Goal: Transaction & Acquisition: Purchase product/service

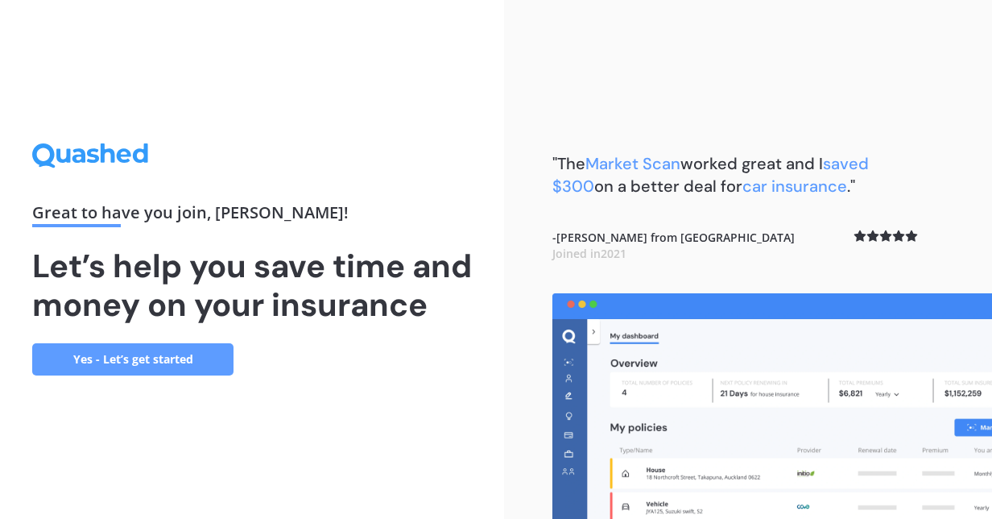
click at [176, 375] on link "Yes - Let’s get started" at bounding box center [132, 359] width 201 height 32
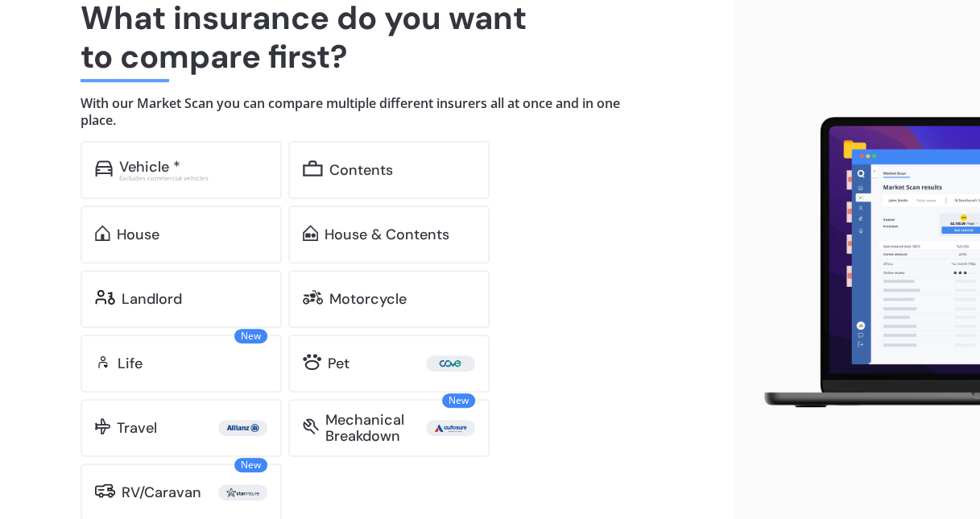
scroll to position [136, 0]
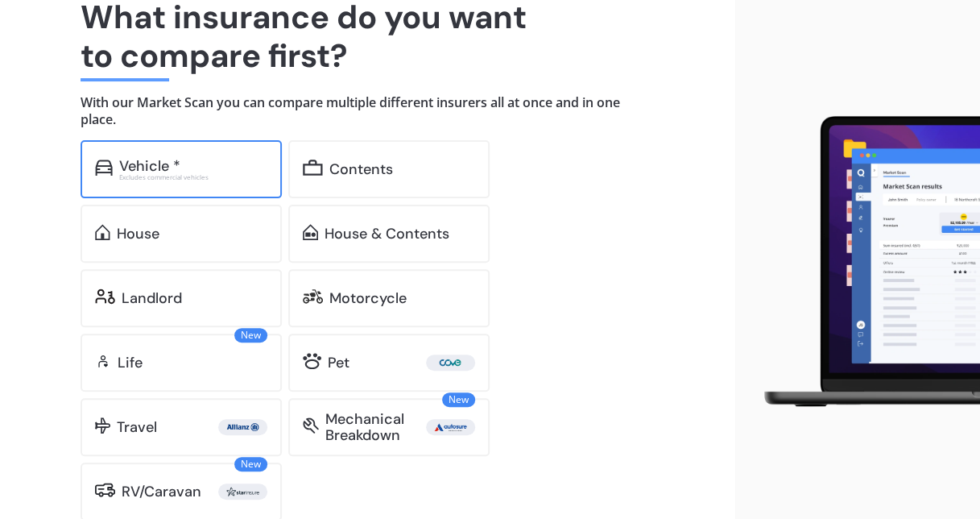
click at [193, 174] on div "Excludes commercial vehicles" at bounding box center [193, 177] width 148 height 6
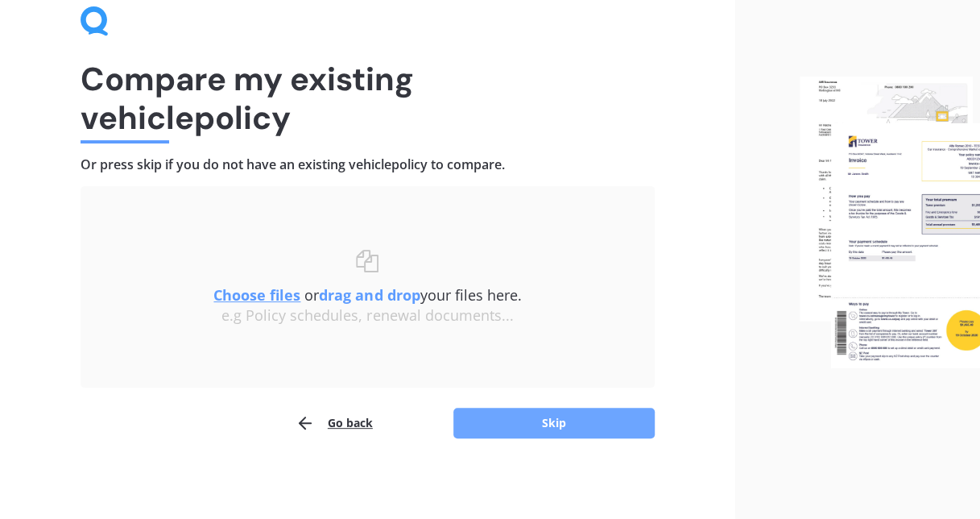
click at [560, 423] on button "Skip" at bounding box center [553, 422] width 201 height 31
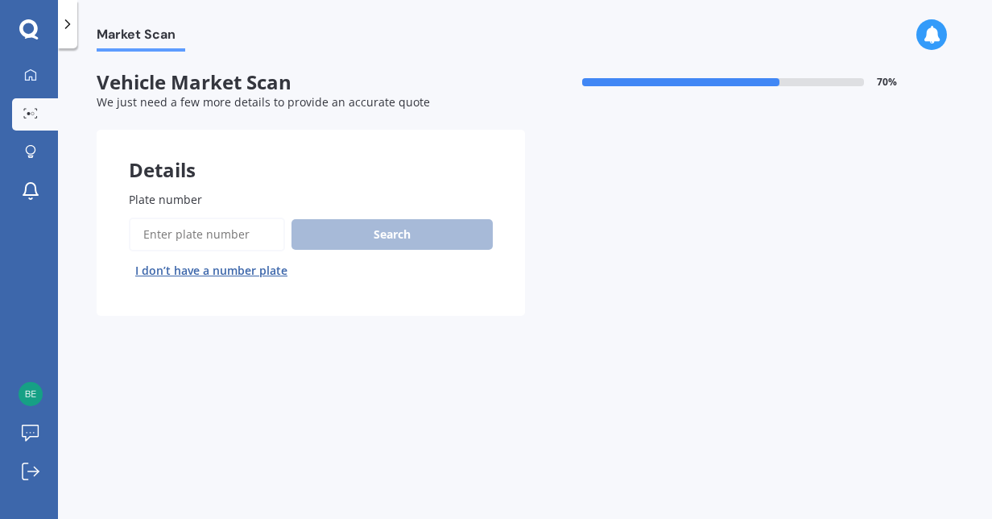
click at [211, 225] on input "Plate number" at bounding box center [207, 234] width 156 height 34
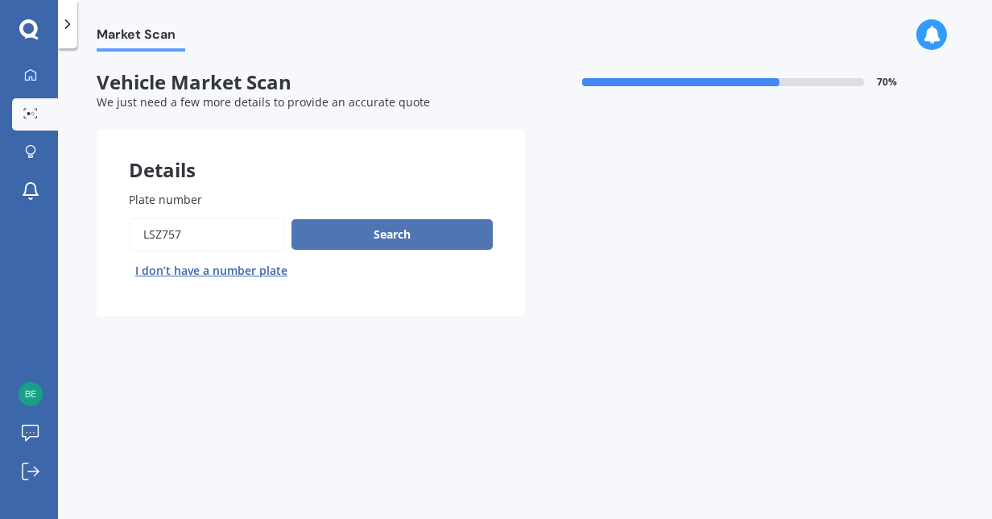
type input "lsz757"
click at [370, 229] on button "Search" at bounding box center [391, 234] width 201 height 31
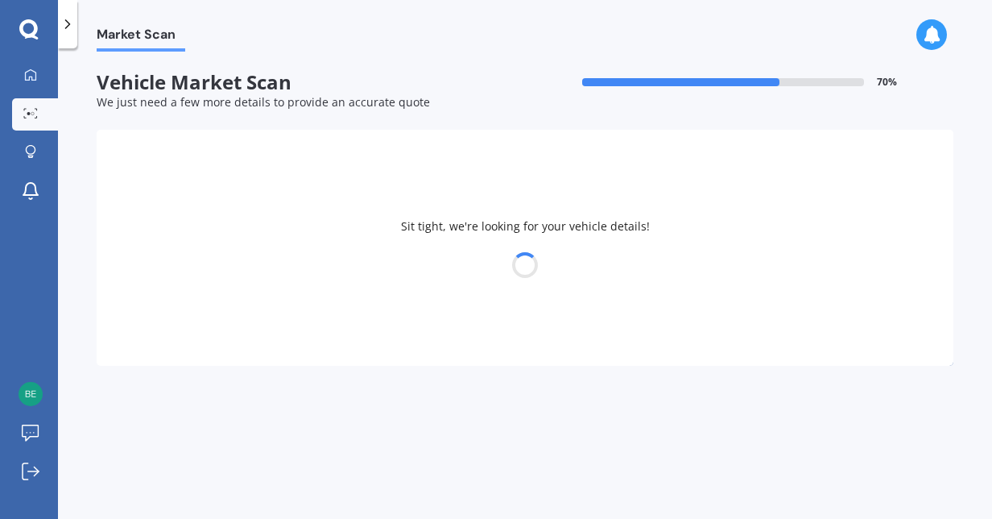
select select "MITSUBISHI"
select select "ASX"
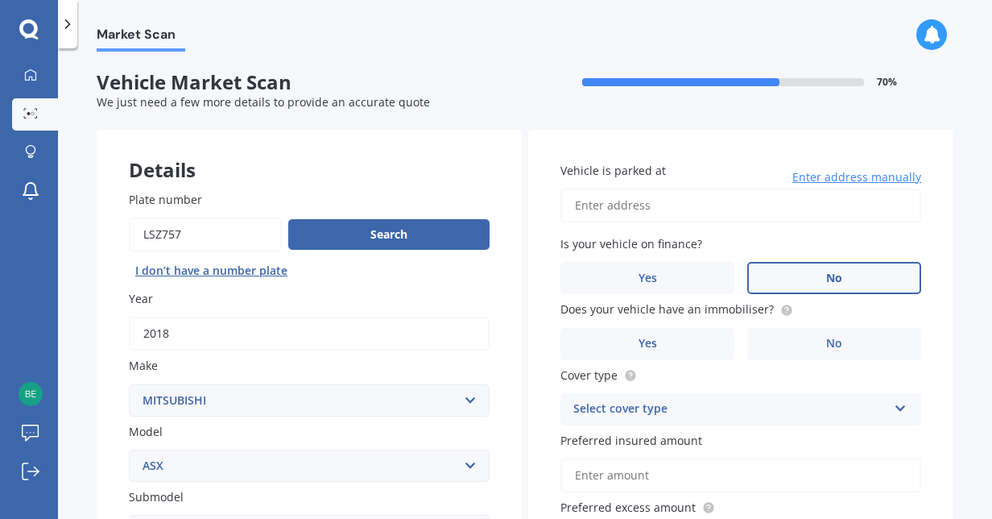
click at [813, 269] on label "No" at bounding box center [834, 278] width 174 height 32
click at [0, 0] on input "No" at bounding box center [0, 0] width 0 height 0
click at [673, 335] on label "Yes" at bounding box center [647, 344] width 174 height 32
click at [0, 0] on input "Yes" at bounding box center [0, 0] width 0 height 0
click at [761, 206] on input "Vehicle is parked at" at bounding box center [740, 205] width 361 height 34
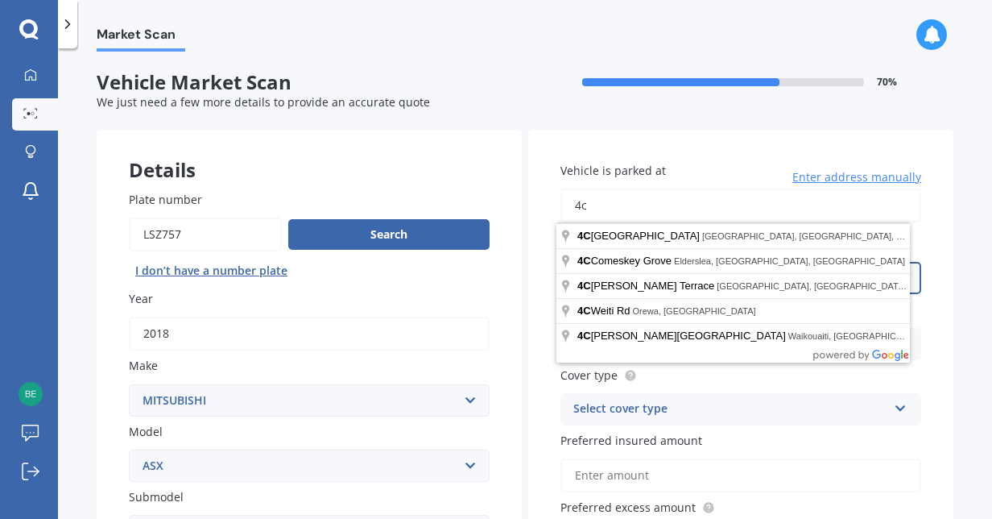
click at [633, 207] on input "4c" at bounding box center [740, 205] width 361 height 34
click at [623, 206] on input "4c" at bounding box center [740, 205] width 361 height 34
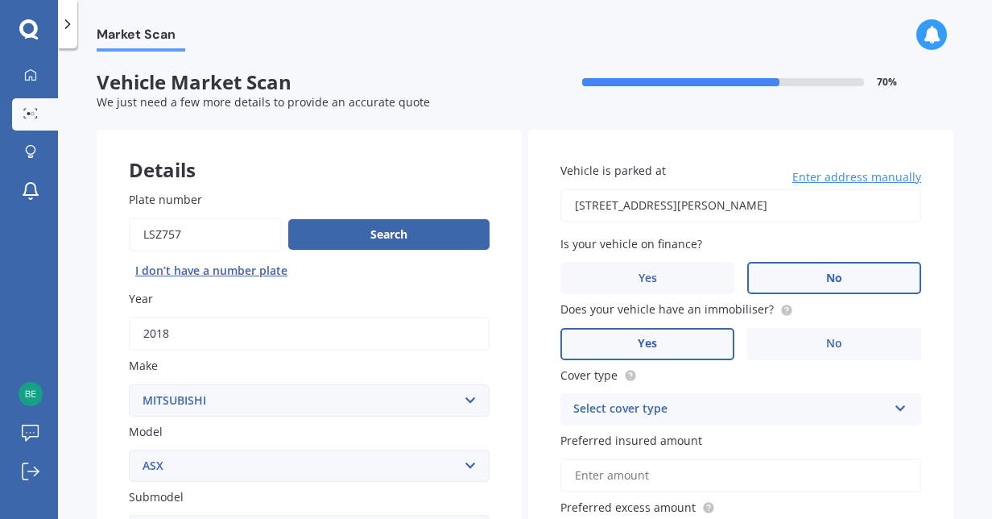
type input "[STREET_ADDRESS][PERSON_NAME]"
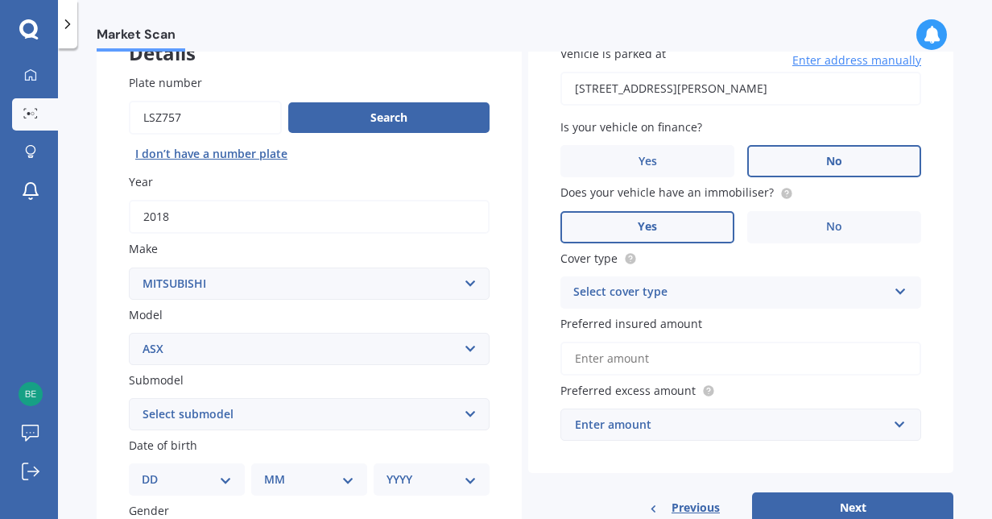
scroll to position [146, 0]
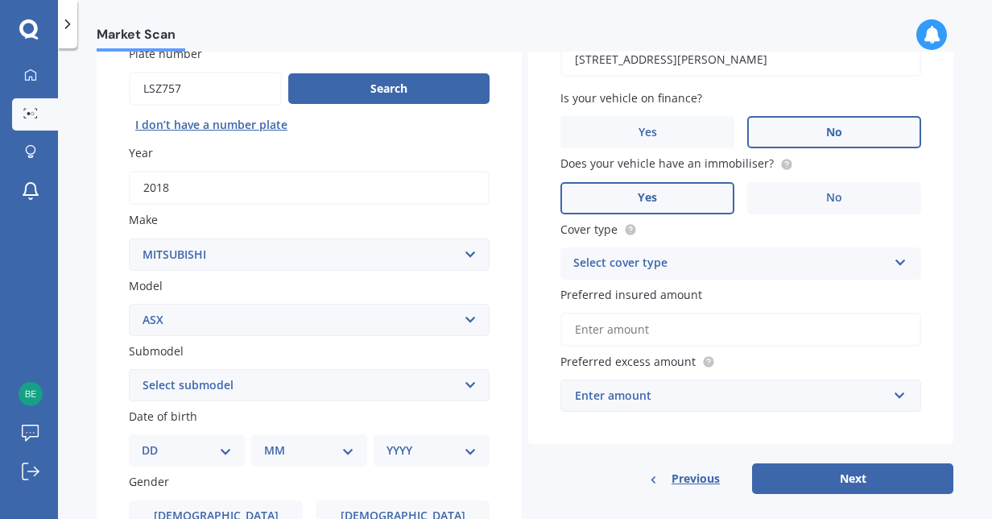
click at [750, 267] on div "Select cover type" at bounding box center [730, 263] width 314 height 19
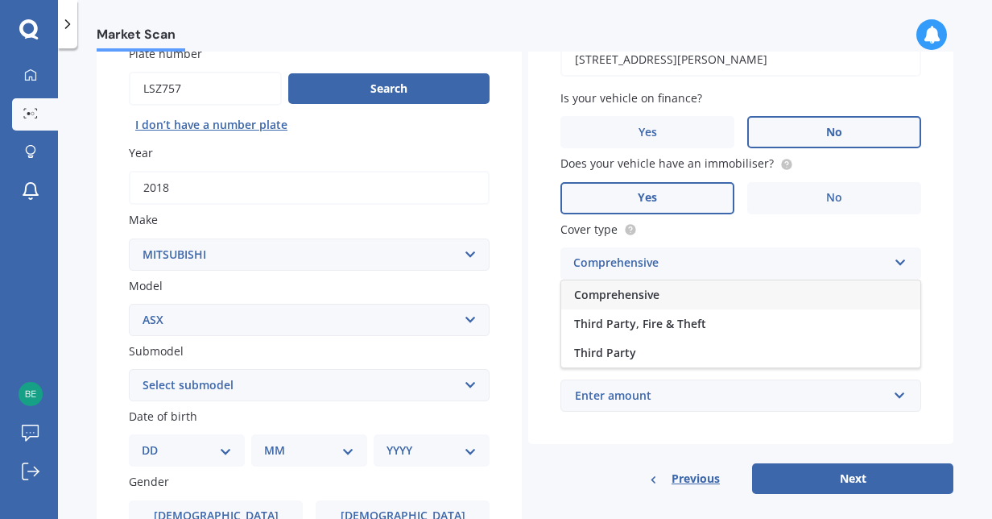
click at [654, 293] on span "Comprehensive" at bounding box center [616, 294] width 85 height 15
click at [686, 393] on div "Enter amount" at bounding box center [731, 396] width 312 height 18
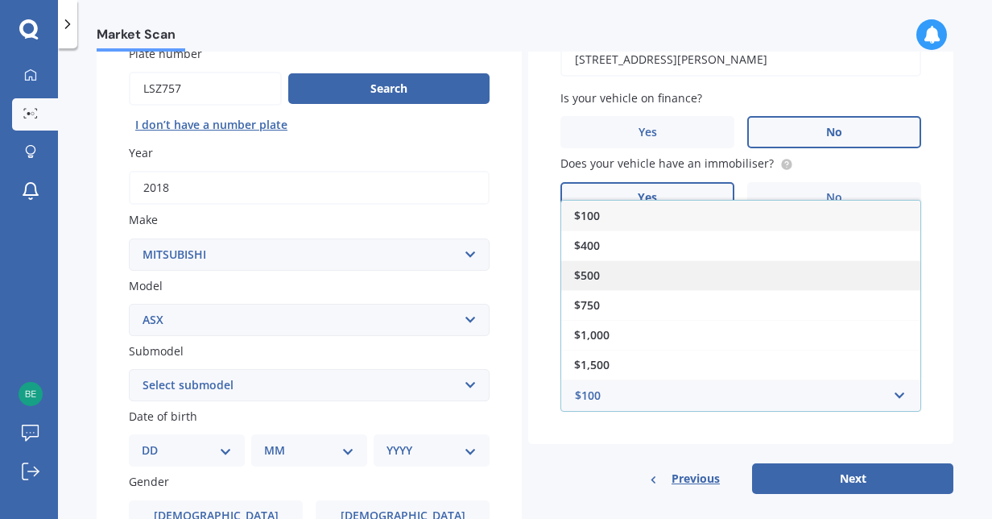
click at [610, 271] on div "$500" at bounding box center [740, 275] width 359 height 30
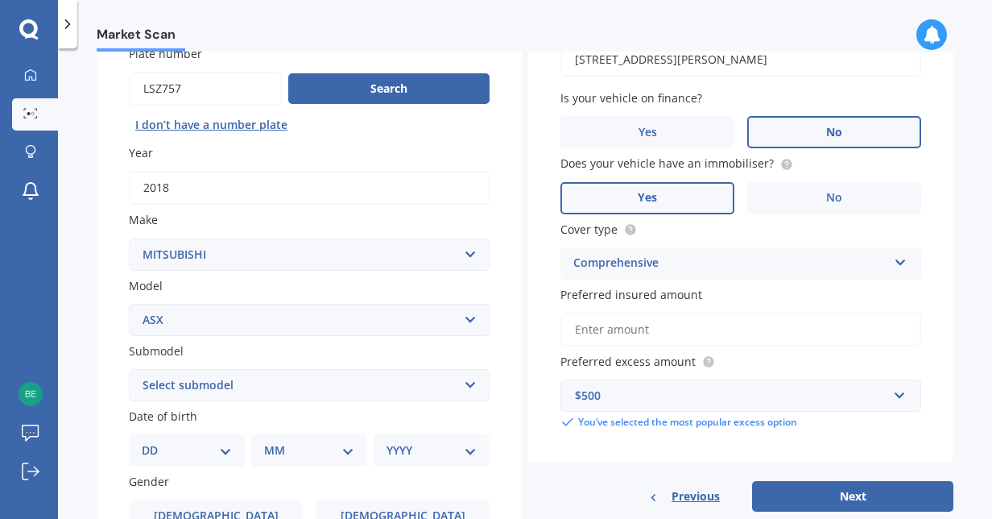
click at [642, 337] on input "Preferred insured amount" at bounding box center [740, 329] width 361 height 34
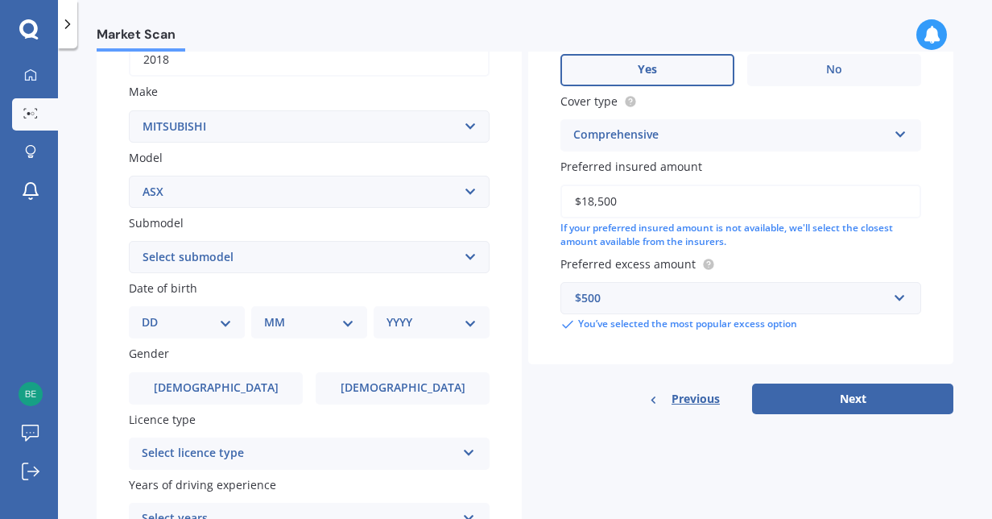
scroll to position [275, 0]
type input "$18,500"
click at [205, 333] on div "DD 01 02 03 04 05 06 07 08 09 10 11 12 13 14 15 16 17 18 19 20 21 22 23 24 25 2…" at bounding box center [187, 321] width 116 height 32
click at [206, 320] on select "DD 01 02 03 04 05 06 07 08 09 10 11 12 13 14 15 16 17 18 19 20 21 22 23 24 25 2…" at bounding box center [187, 321] width 90 height 18
select select "30"
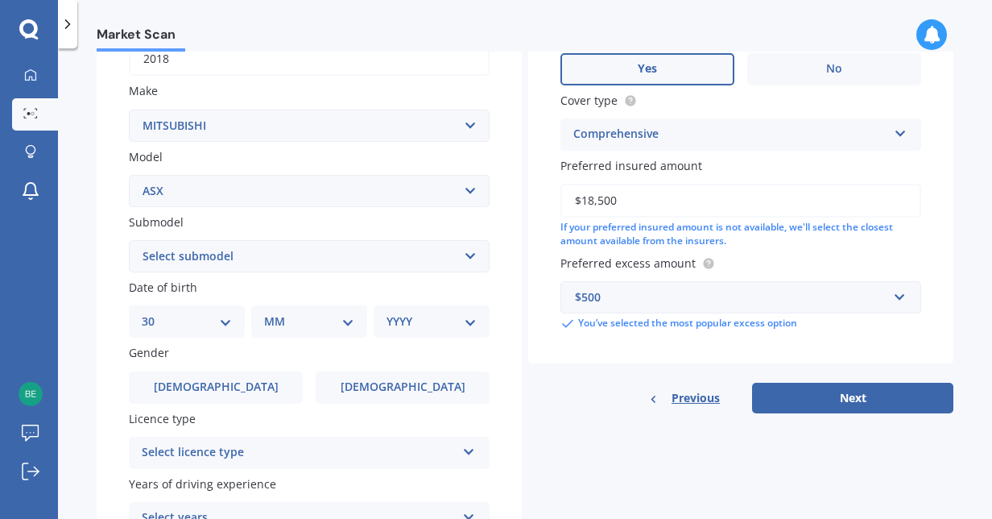
click at [155, 314] on select "DD 01 02 03 04 05 06 07 08 09 10 11 12 13 14 15 16 17 18 19 20 21 22 23 24 25 2…" at bounding box center [187, 321] width 90 height 18
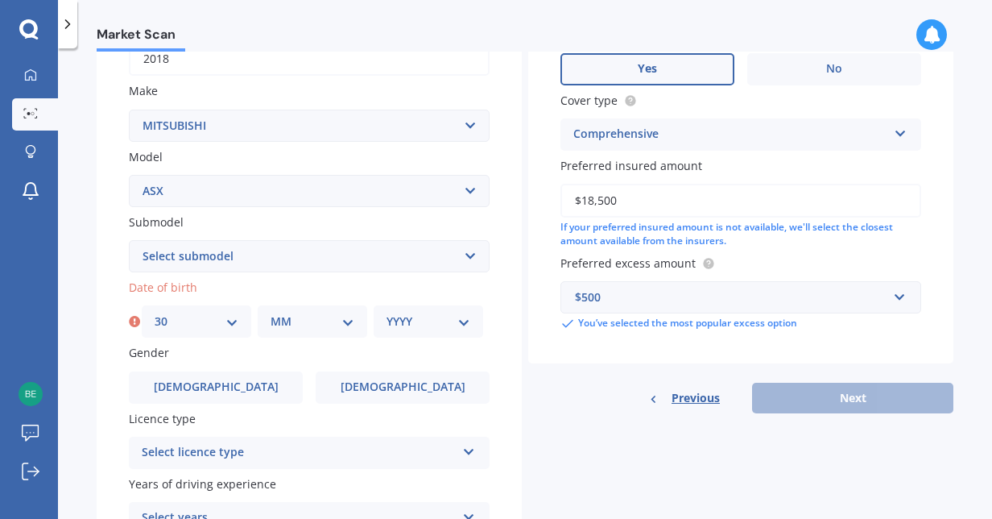
click at [319, 320] on select "MM 01 02 03 04 05 06 07 08 09 10 11 12" at bounding box center [313, 321] width 84 height 18
select select "05"
click at [271, 314] on select "MM 01 02 03 04 05 06 07 08 09 10 11 12" at bounding box center [313, 321] width 84 height 18
click at [285, 258] on select "Select submodel (All Other) BLK 2.0P/CVT Diesel LS Sport VRX petrol VRX turbo d…" at bounding box center [309, 256] width 361 height 32
select select "XLS PETROL"
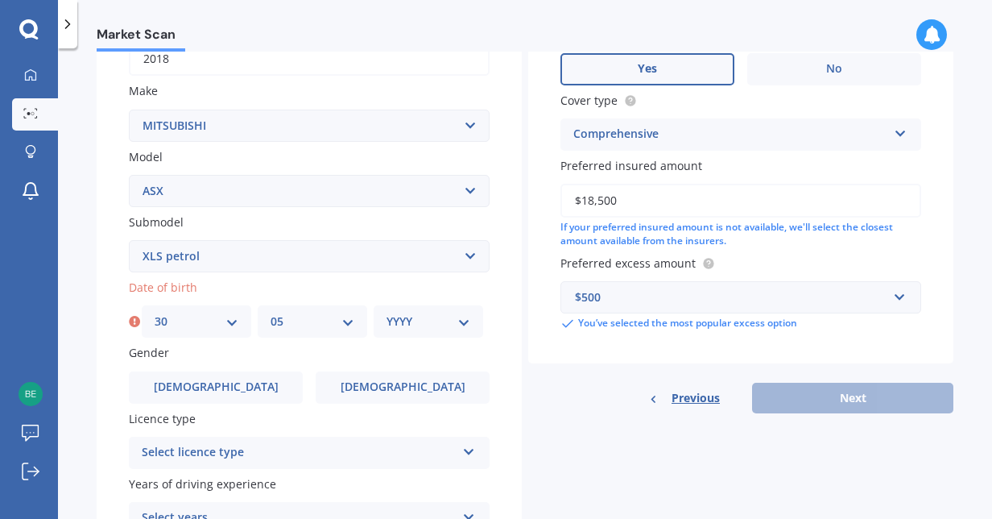
click at [129, 241] on select "Select submodel (All Other) BLK 2.0P/CVT Diesel LS Sport VRX petrol VRX turbo d…" at bounding box center [309, 256] width 361 height 32
click at [307, 259] on select "Select submodel (All Other) BLK 2.0P/CVT Diesel LS Sport VRX petrol VRX turbo d…" at bounding box center [309, 256] width 361 height 32
click at [129, 241] on select "Select submodel (All Other) BLK 2.0P/CVT Diesel LS Sport VRX petrol VRX turbo d…" at bounding box center [309, 256] width 361 height 32
click at [451, 313] on div "YYYY 2025 2024 2023 2022 2021 2020 2019 2018 2017 2016 2015 2014 2013 2012 2011…" at bounding box center [429, 321] width 110 height 32
click at [443, 329] on select "YYYY 2025 2024 2023 2022 2021 2020 2019 2018 2017 2016 2015 2014 2013 2012 2011…" at bounding box center [429, 321] width 84 height 18
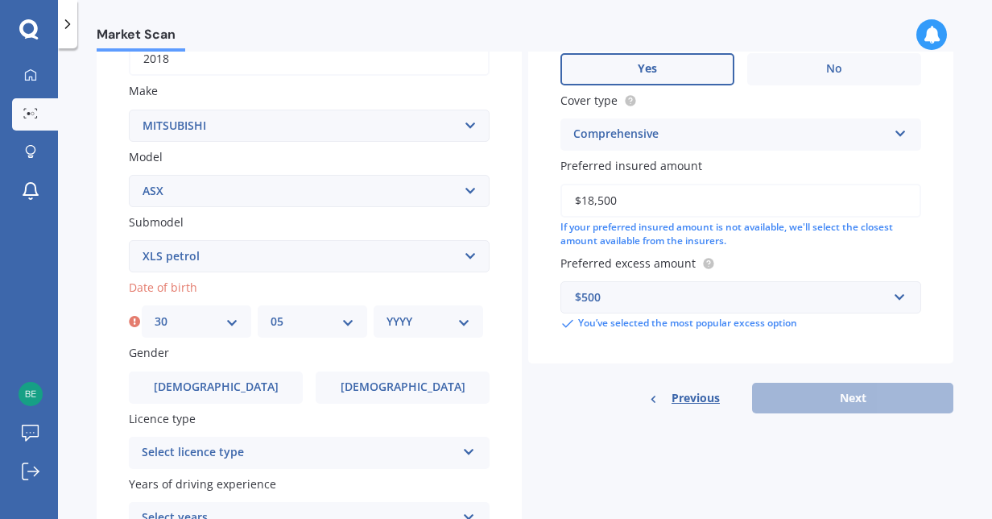
select select "1988"
click at [387, 314] on select "YYYY 2025 2024 2023 2022 2021 2020 2019 2018 2017 2016 2015 2014 2013 2012 2011…" at bounding box center [429, 321] width 84 height 18
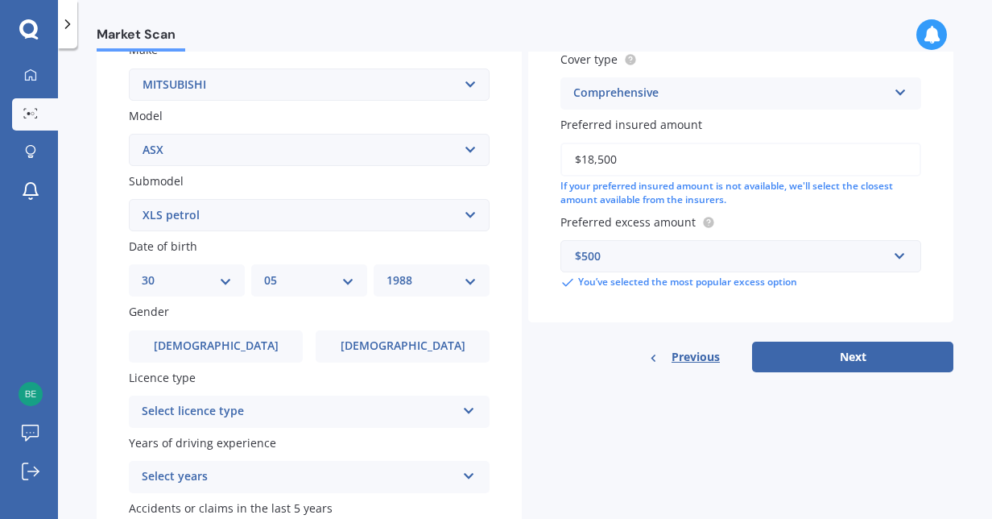
scroll to position [325, 0]
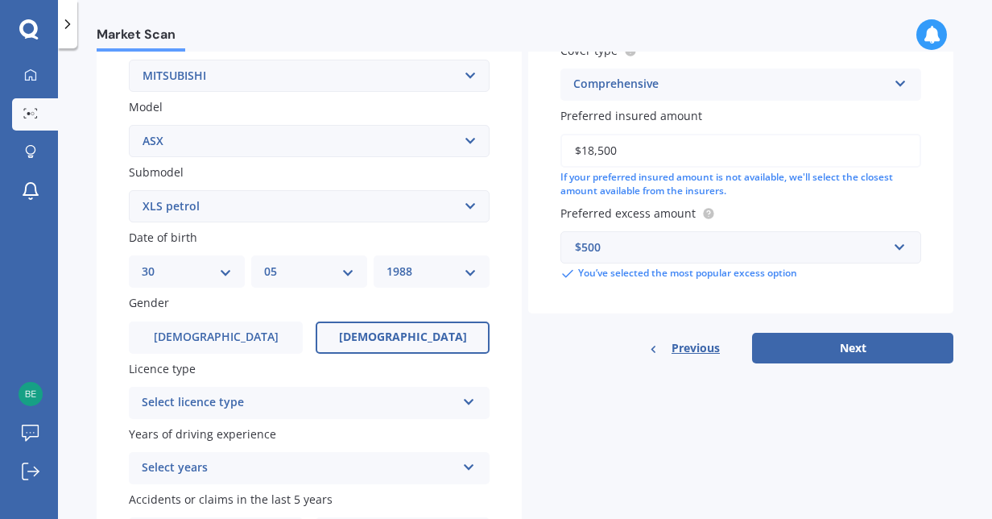
click at [409, 341] on span "[DEMOGRAPHIC_DATA]" at bounding box center [403, 337] width 128 height 14
click at [0, 0] on input "[DEMOGRAPHIC_DATA]" at bounding box center [0, 0] width 0 height 0
click at [382, 407] on div "Select licence type" at bounding box center [299, 402] width 314 height 19
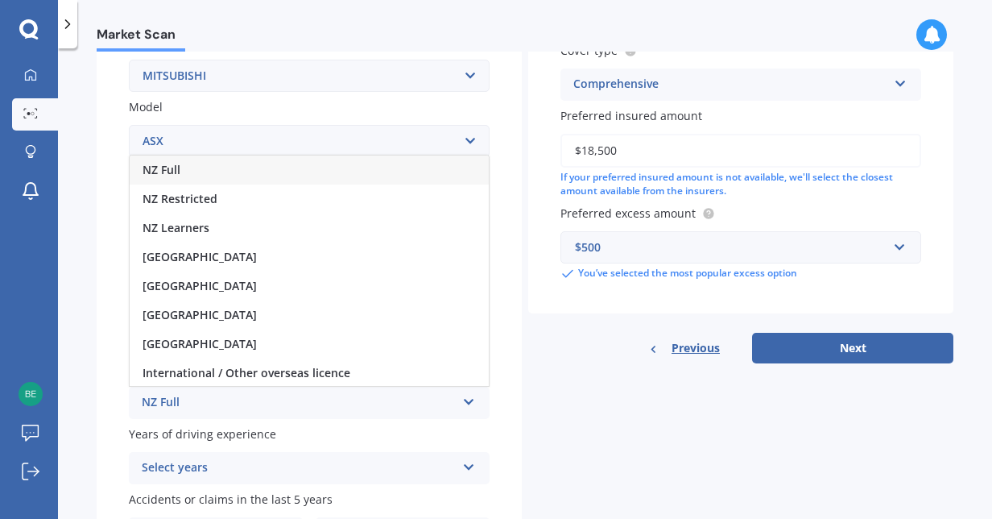
click at [358, 170] on div "NZ Full" at bounding box center [309, 169] width 359 height 29
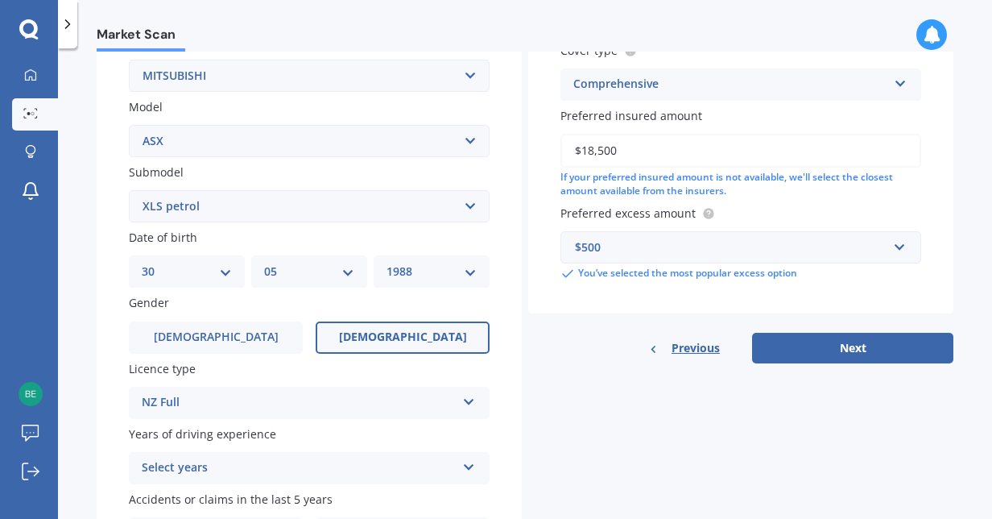
scroll to position [432, 0]
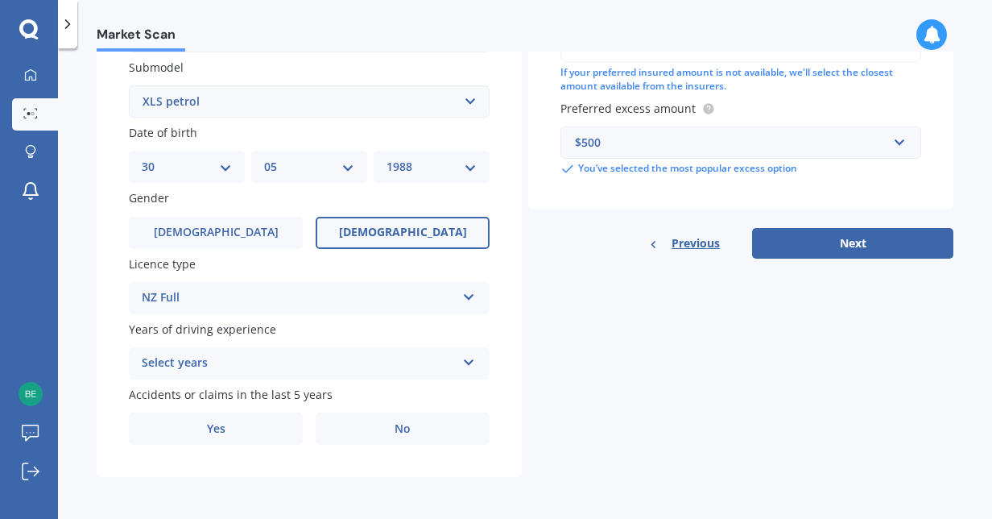
click at [344, 358] on div "Select years" at bounding box center [299, 362] width 314 height 19
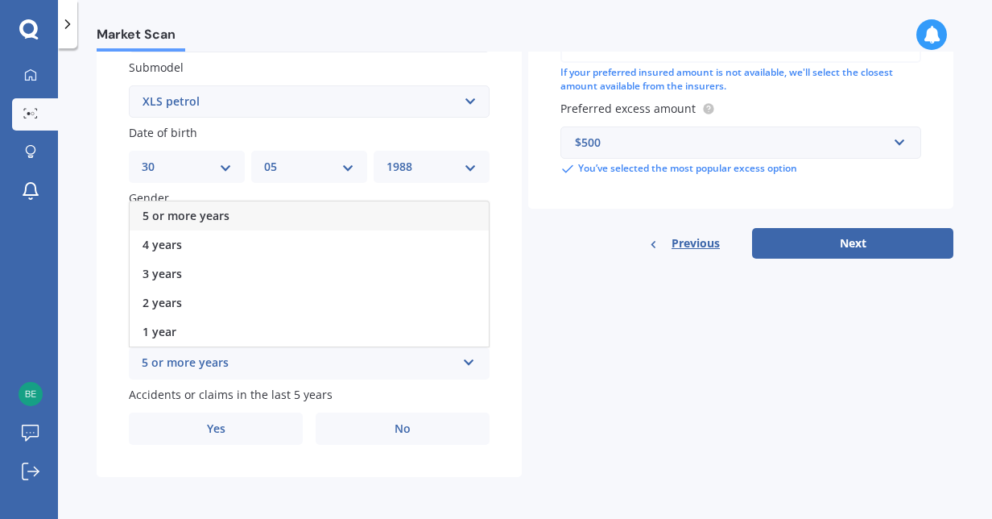
click at [371, 217] on div "5 or more years" at bounding box center [309, 215] width 359 height 29
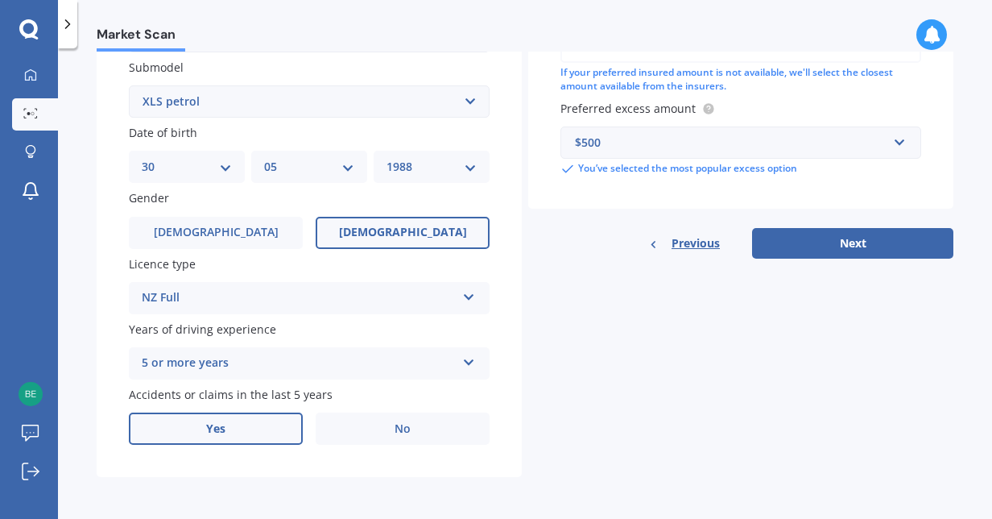
click at [266, 420] on label "Yes" at bounding box center [216, 428] width 174 height 32
click at [0, 0] on input "Yes" at bounding box center [0, 0] width 0 height 0
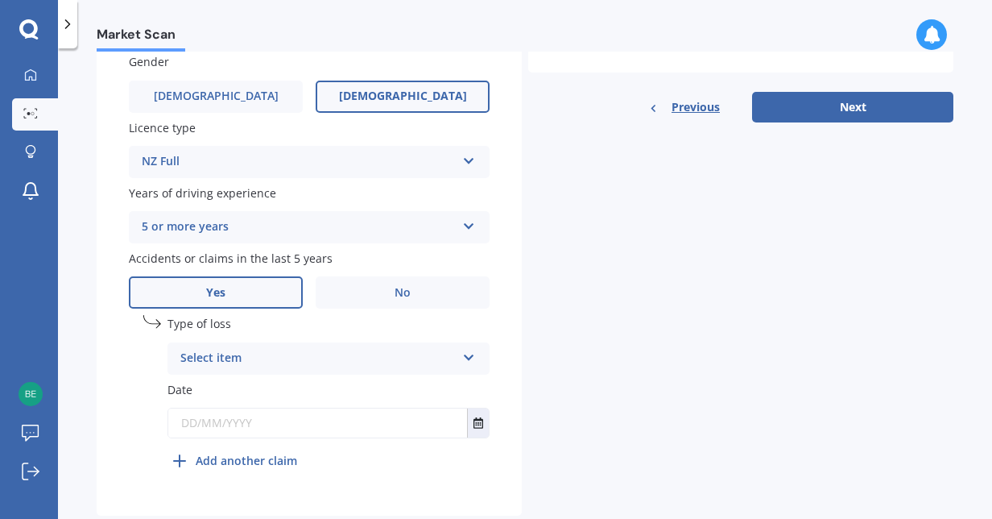
scroll to position [565, 0]
click at [284, 355] on div "Select item" at bounding box center [317, 358] width 275 height 19
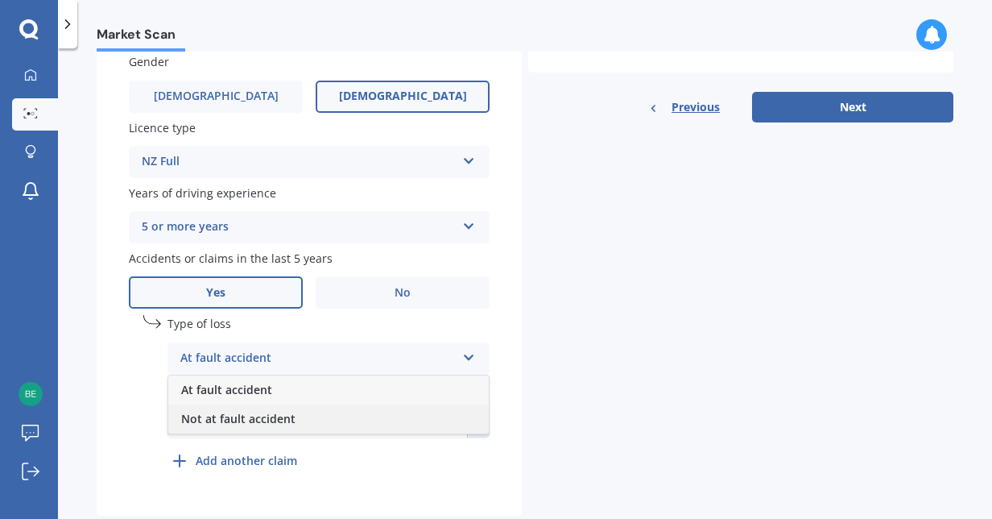
click at [261, 420] on span "Not at fault accident" at bounding box center [238, 418] width 114 height 15
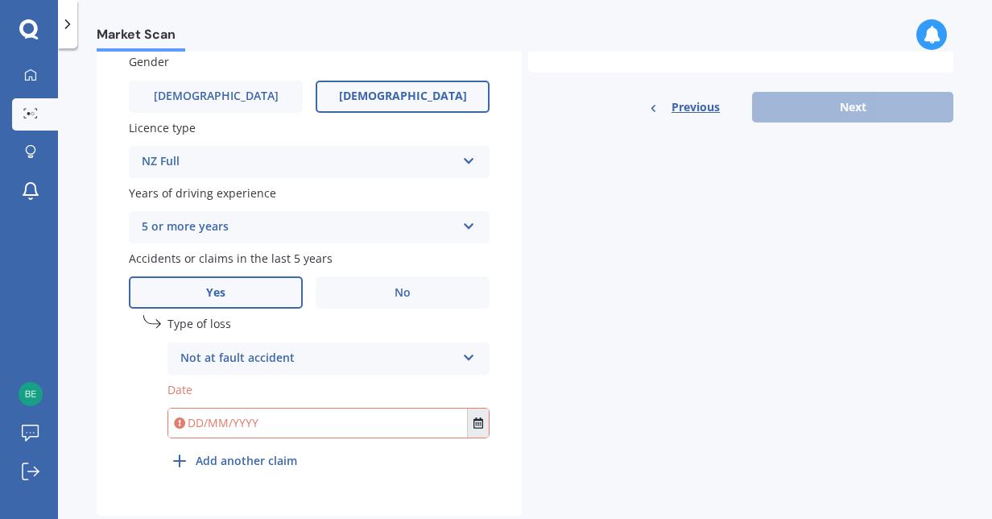
click at [476, 420] on icon "Select date" at bounding box center [478, 422] width 10 height 11
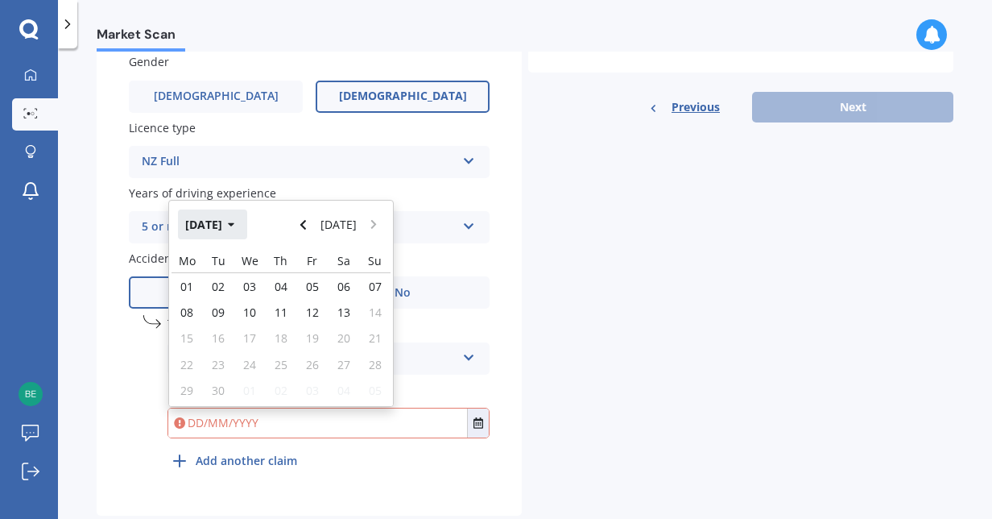
click at [225, 218] on button "[DATE]" at bounding box center [212, 223] width 69 height 29
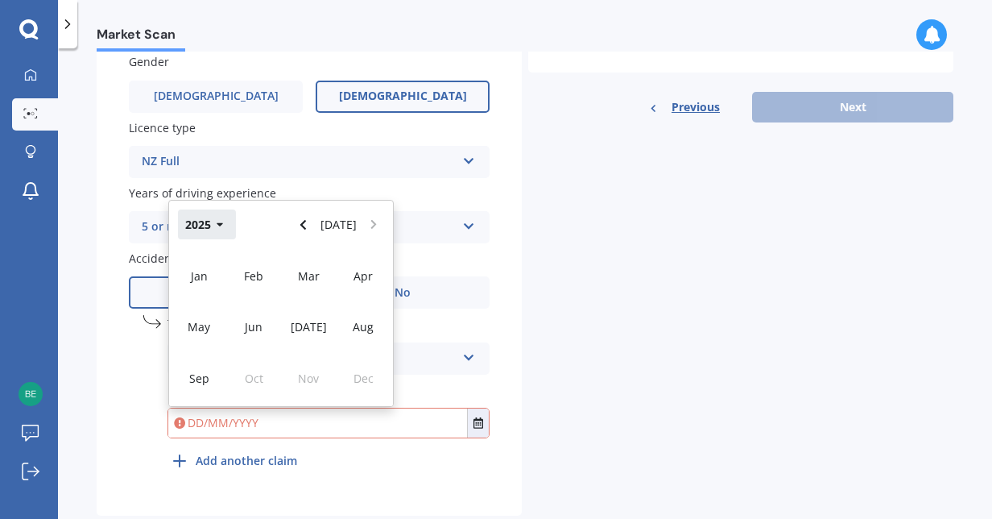
click at [211, 217] on button "2025" at bounding box center [207, 223] width 58 height 29
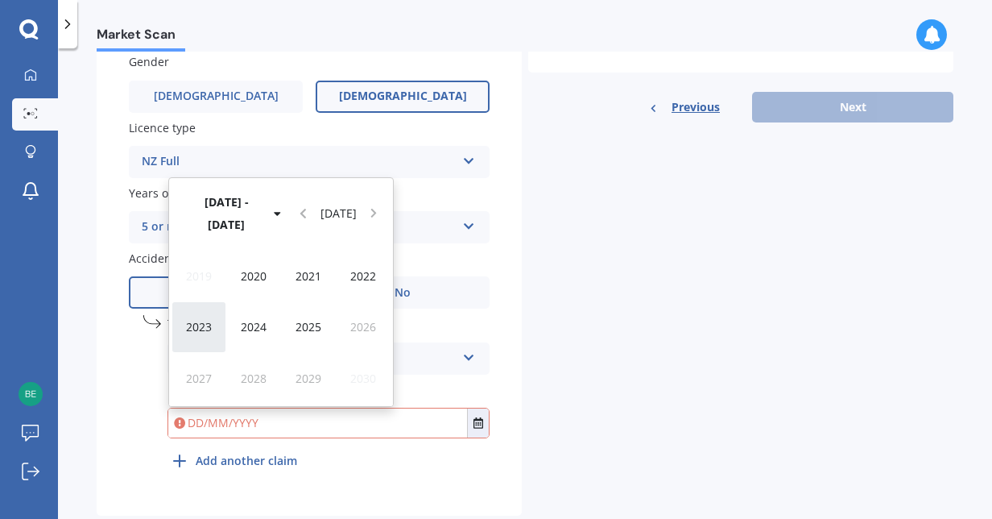
click at [196, 327] on span "2023" at bounding box center [199, 326] width 26 height 15
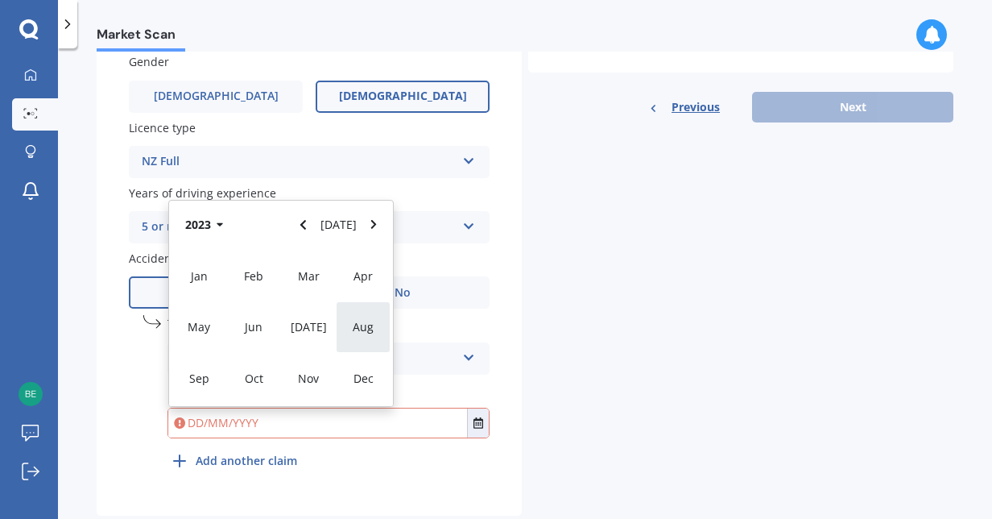
click at [364, 333] on span "Aug" at bounding box center [363, 326] width 21 height 15
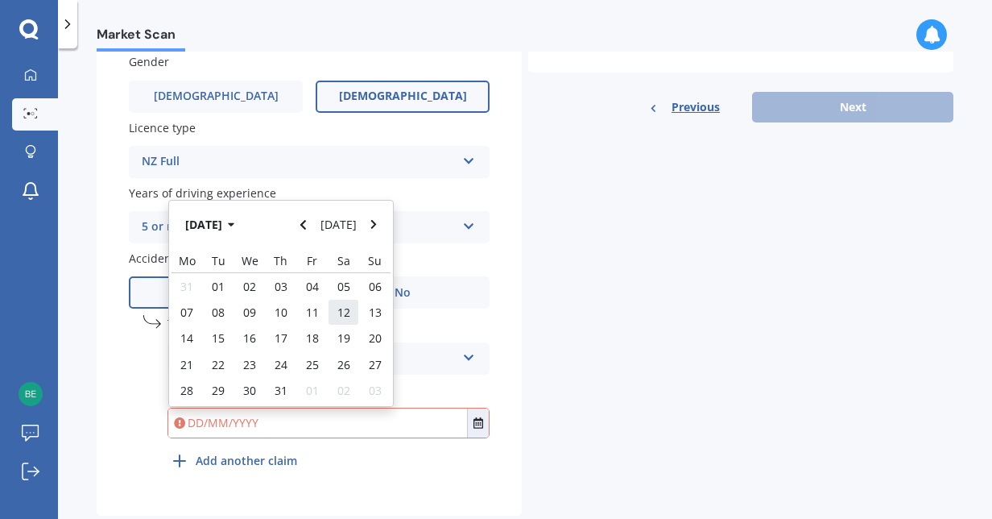
click at [354, 317] on div "12" at bounding box center [343, 312] width 31 height 26
type input "[DATE]"
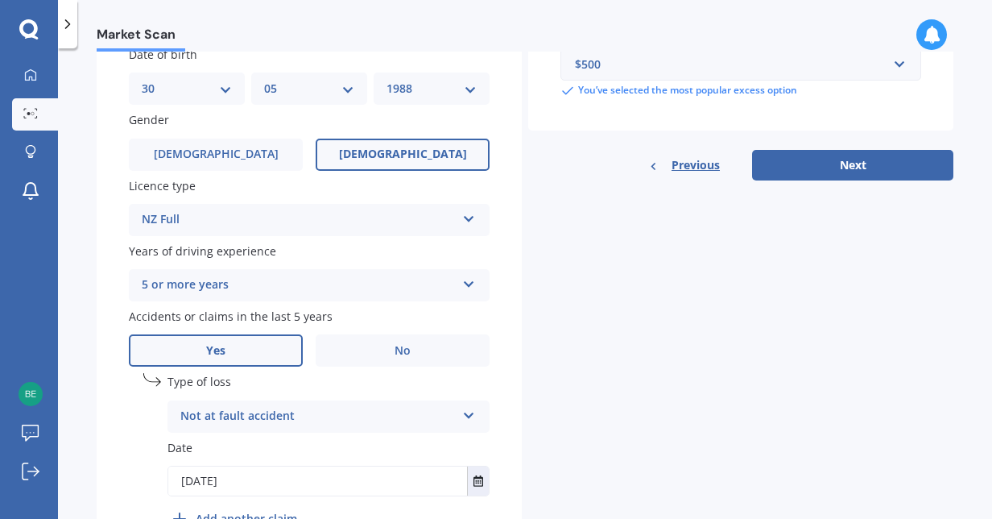
scroll to position [525, 0]
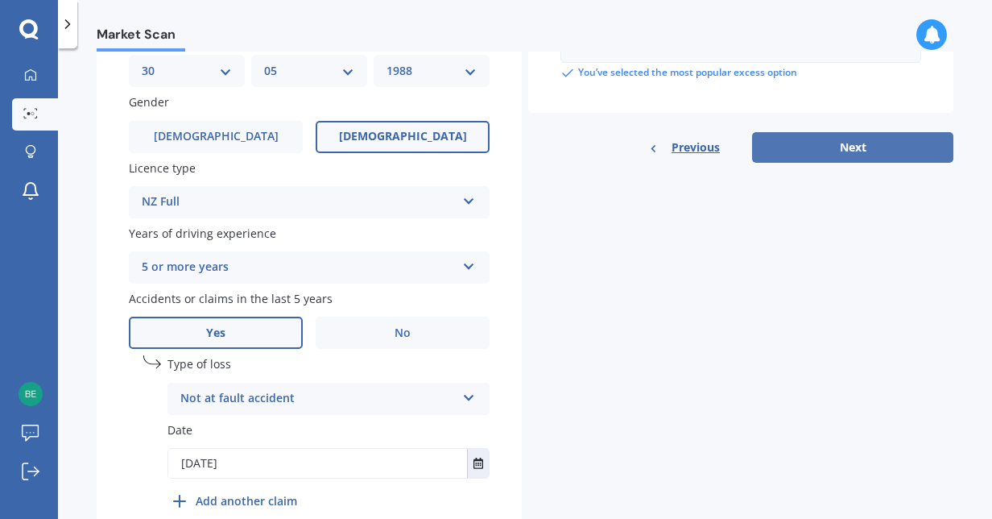
click at [853, 152] on button "Next" at bounding box center [852, 147] width 201 height 31
select select "30"
select select "05"
select select "1988"
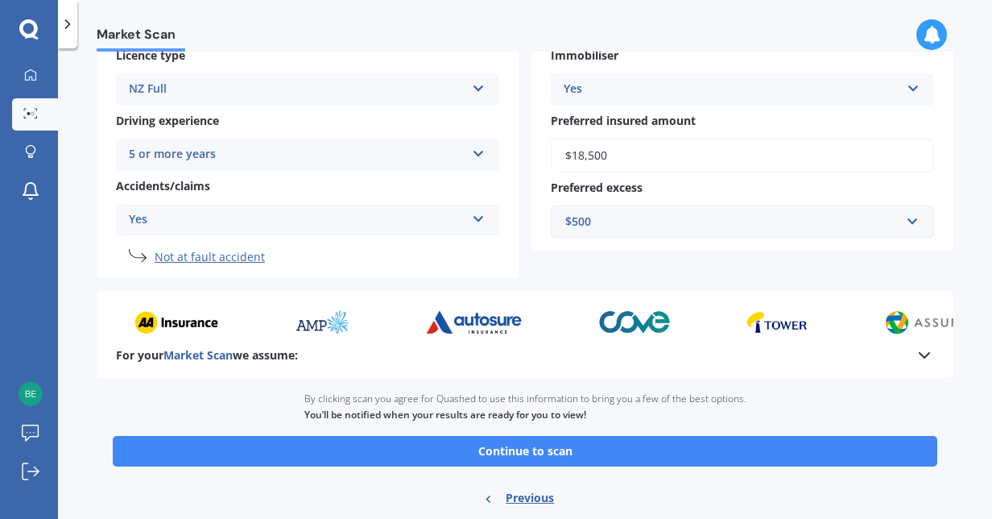
scroll to position [296, 0]
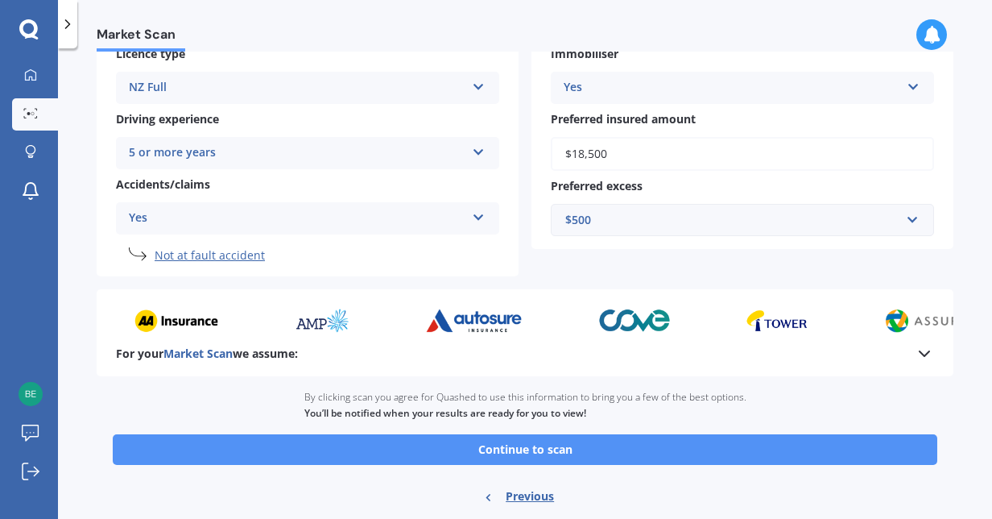
click at [621, 451] on button "Continue to scan" at bounding box center [525, 449] width 825 height 31
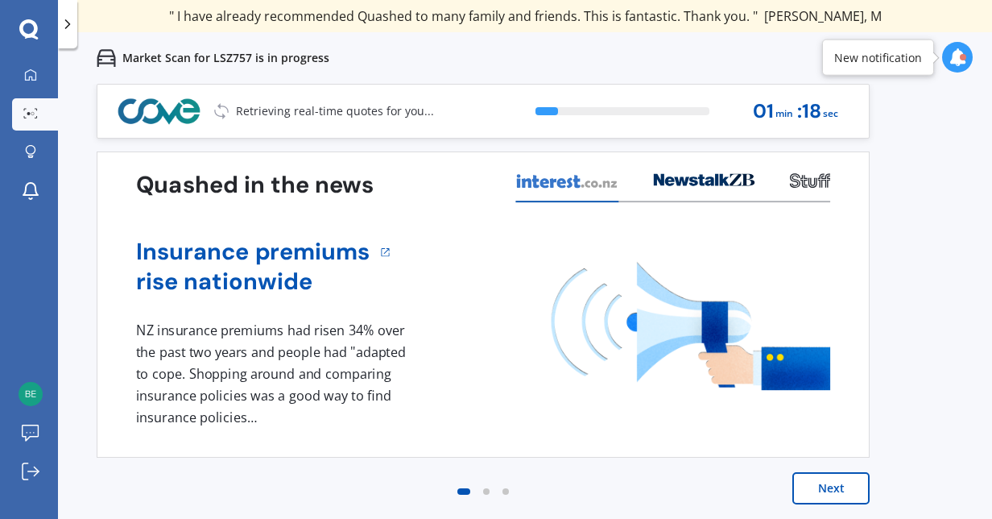
click at [813, 480] on button "Next" at bounding box center [830, 488] width 77 height 32
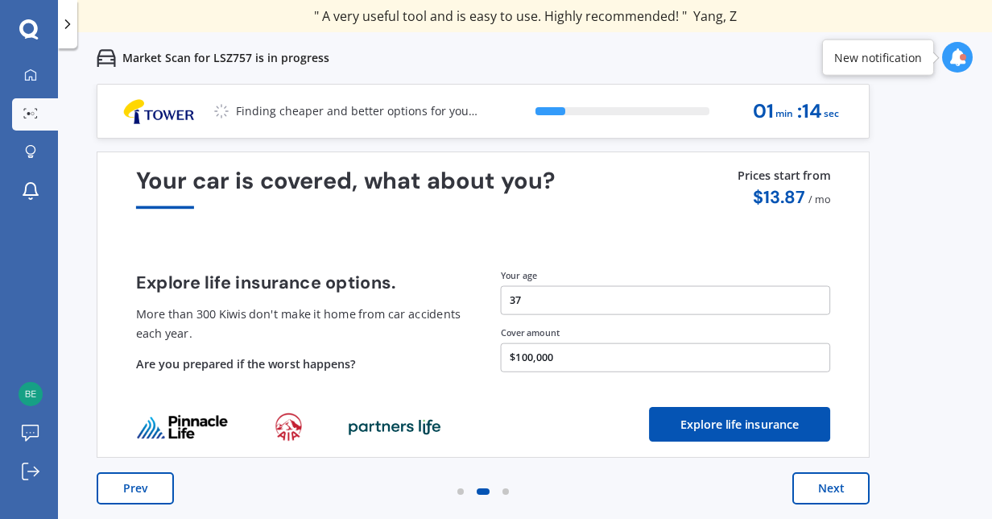
click at [813, 480] on button "Next" at bounding box center [830, 488] width 77 height 32
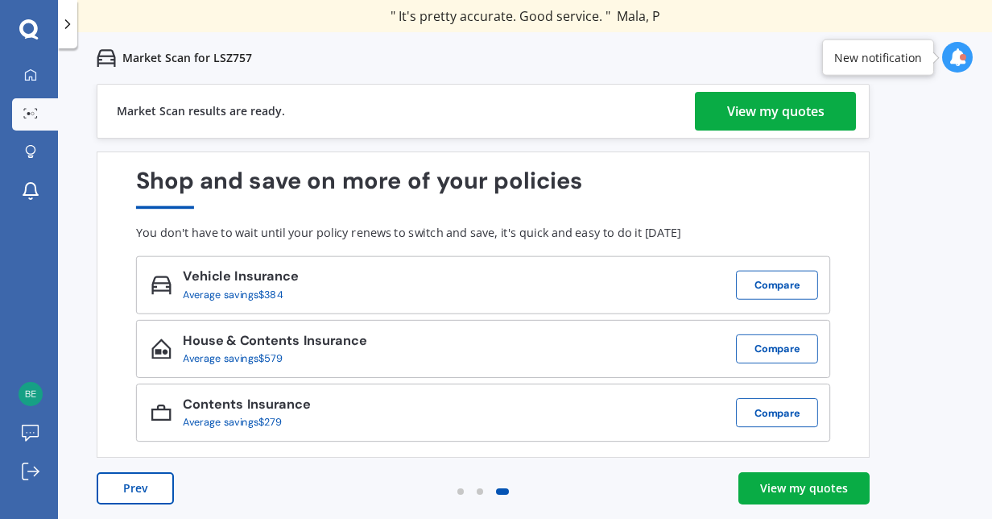
click at [765, 115] on div "View my quotes" at bounding box center [775, 111] width 97 height 39
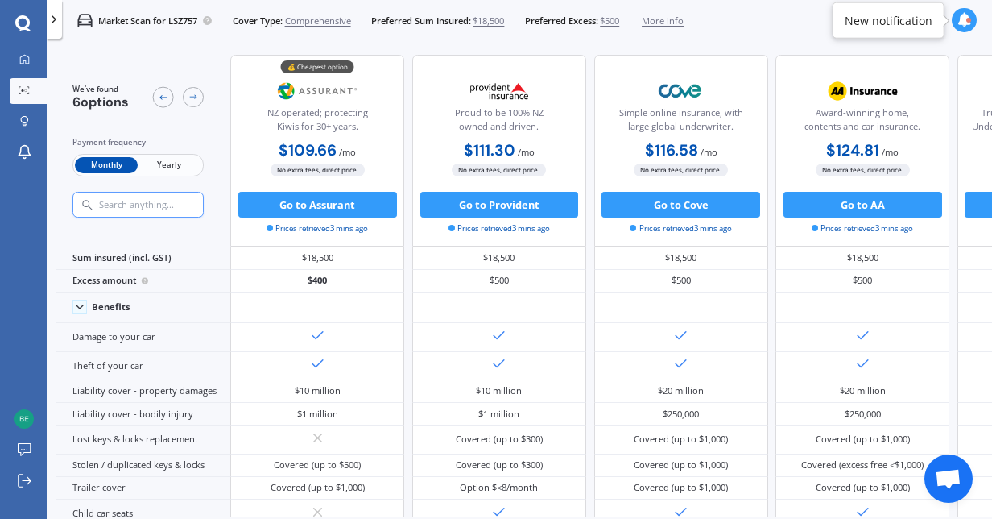
click at [176, 169] on span "Yearly" at bounding box center [169, 165] width 63 height 17
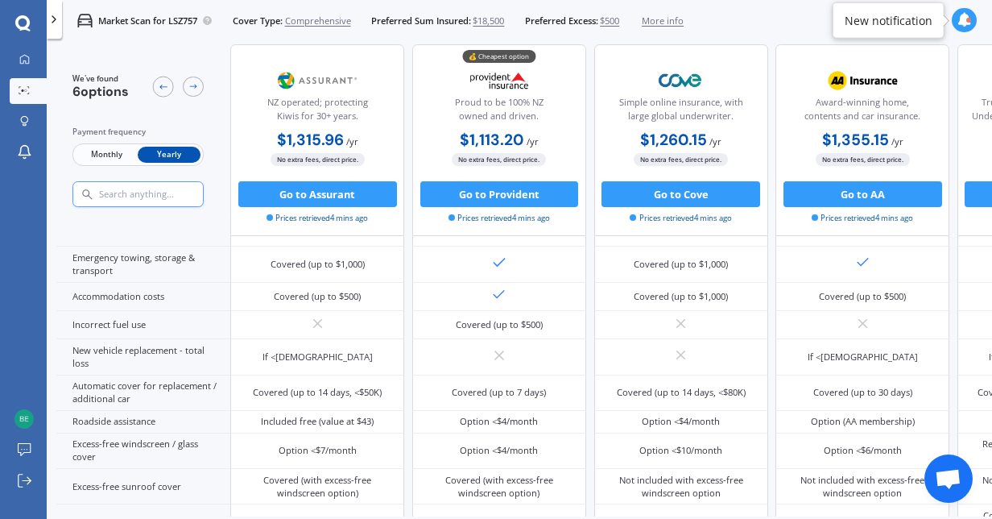
scroll to position [370, 0]
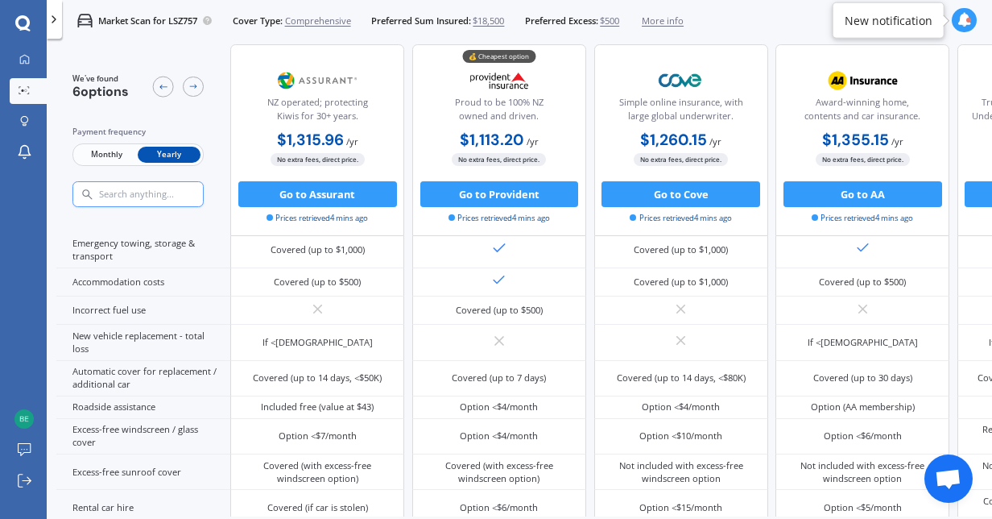
click at [114, 150] on span "Monthly" at bounding box center [106, 155] width 63 height 17
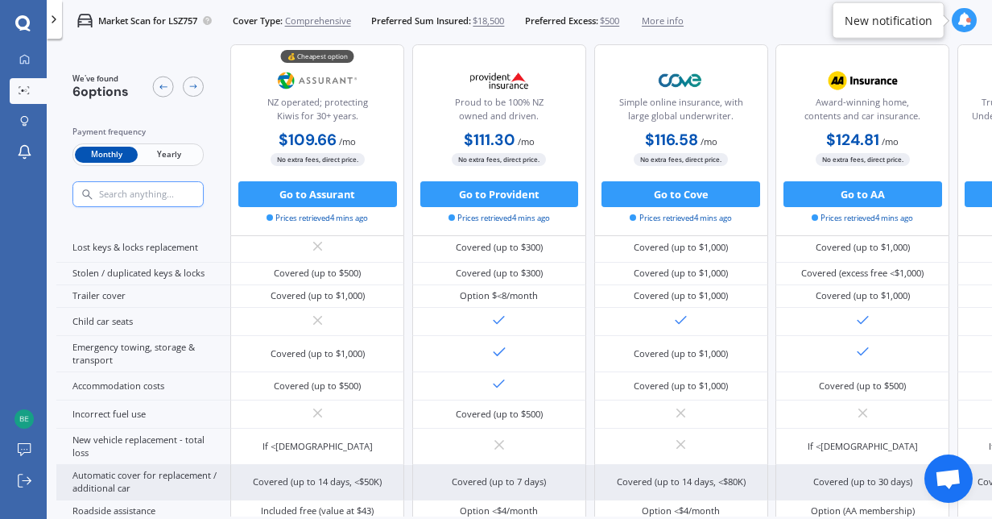
scroll to position [0, 0]
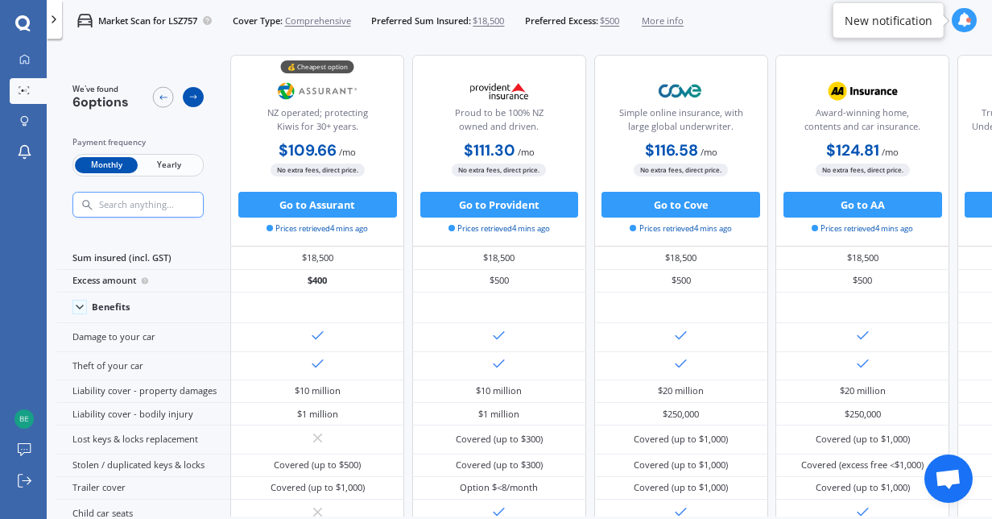
click at [193, 99] on icon at bounding box center [193, 97] width 10 height 10
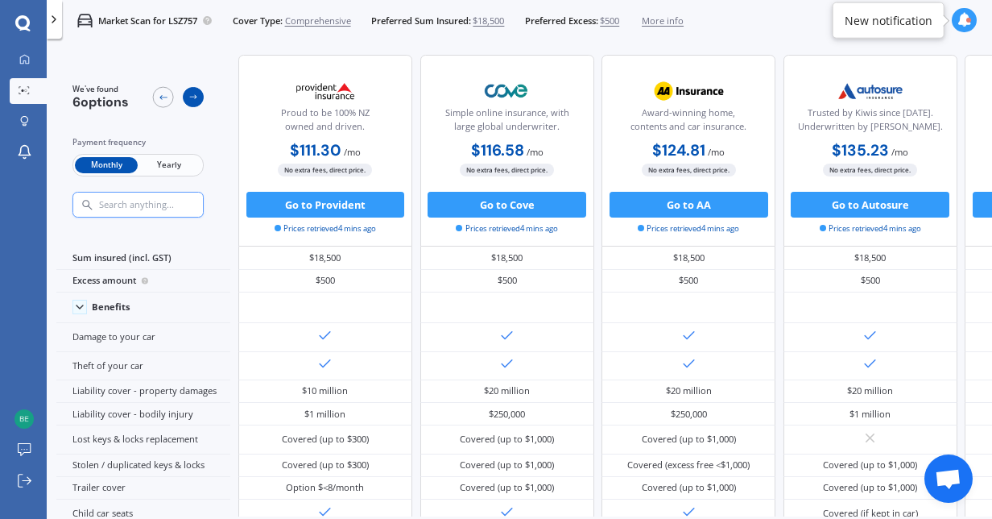
click at [193, 99] on icon at bounding box center [193, 97] width 10 height 10
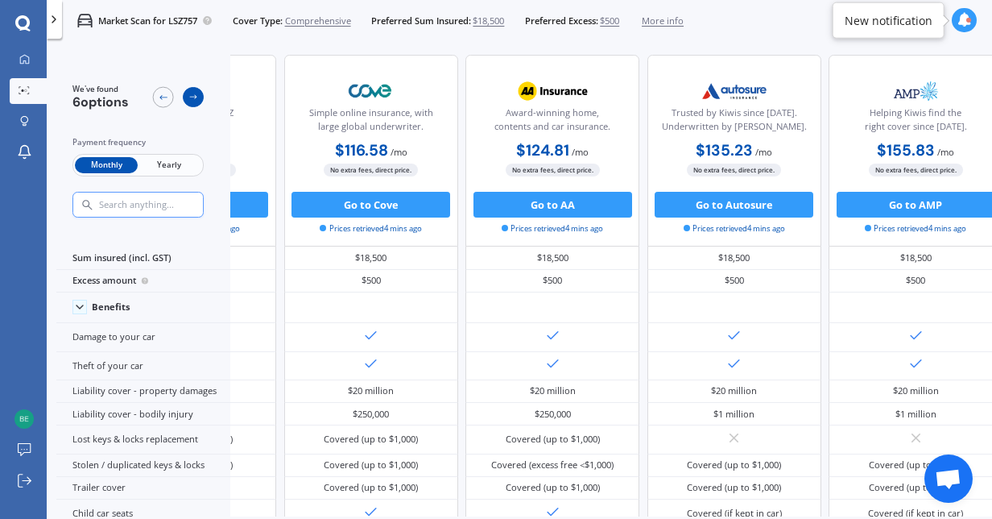
scroll to position [0, 409]
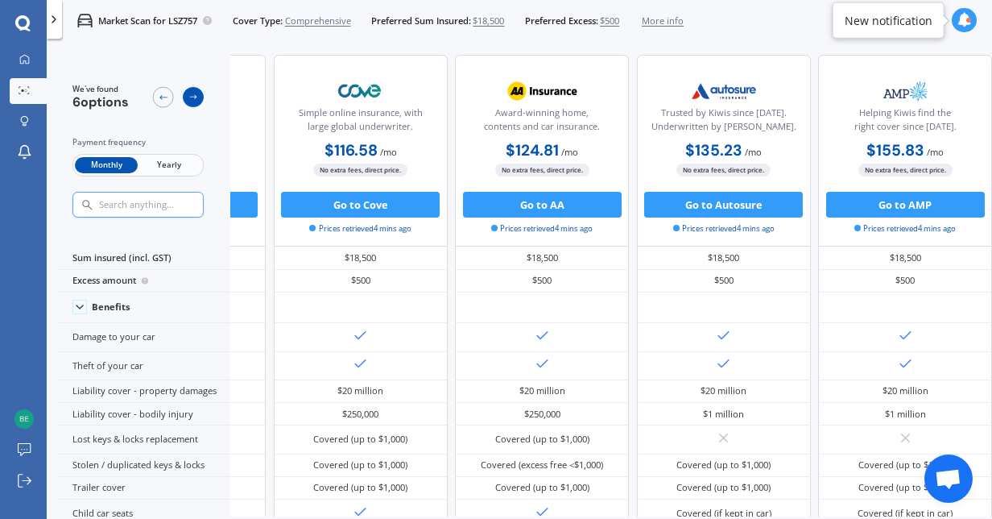
click at [193, 99] on icon at bounding box center [193, 97] width 10 height 10
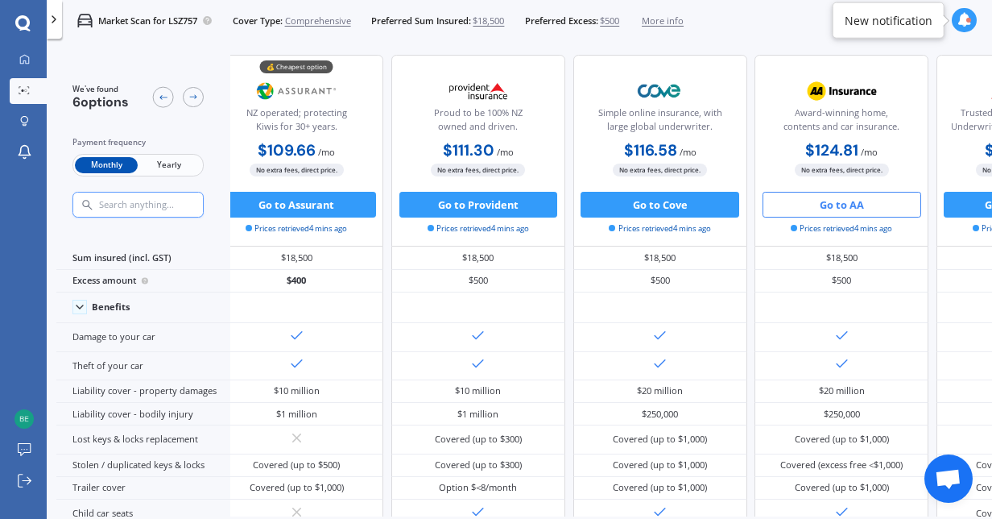
scroll to position [0, 0]
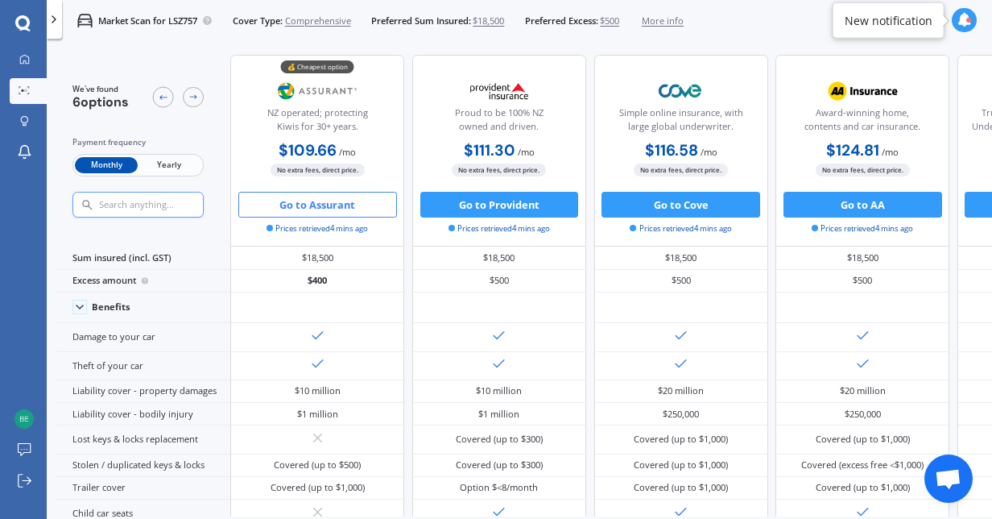
click at [344, 208] on button "Go to Assurant" at bounding box center [317, 205] width 159 height 26
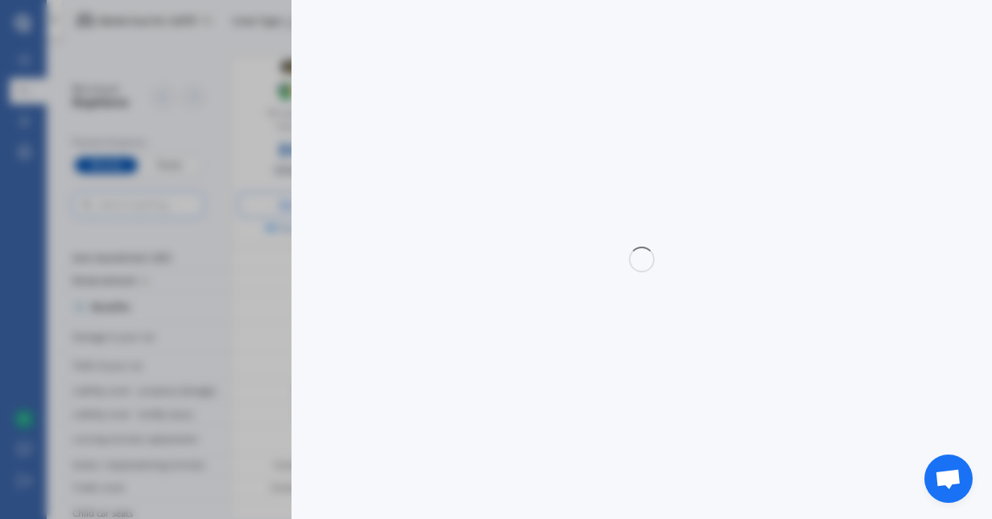
select select "Monthly"
select select "full"
select select "0"
select select "[GEOGRAPHIC_DATA]"
select select "MITSUBISHI"
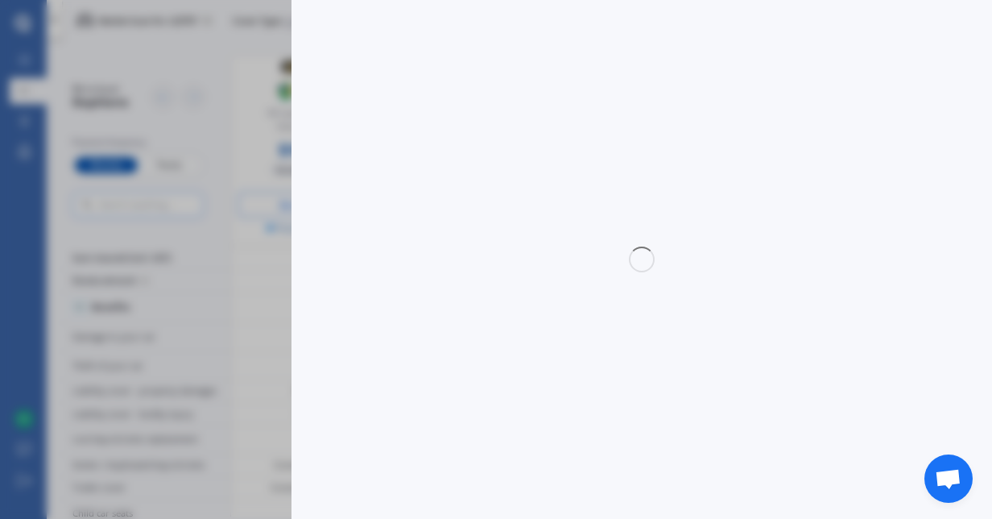
select select "ASX"
select select "XLS PETROL"
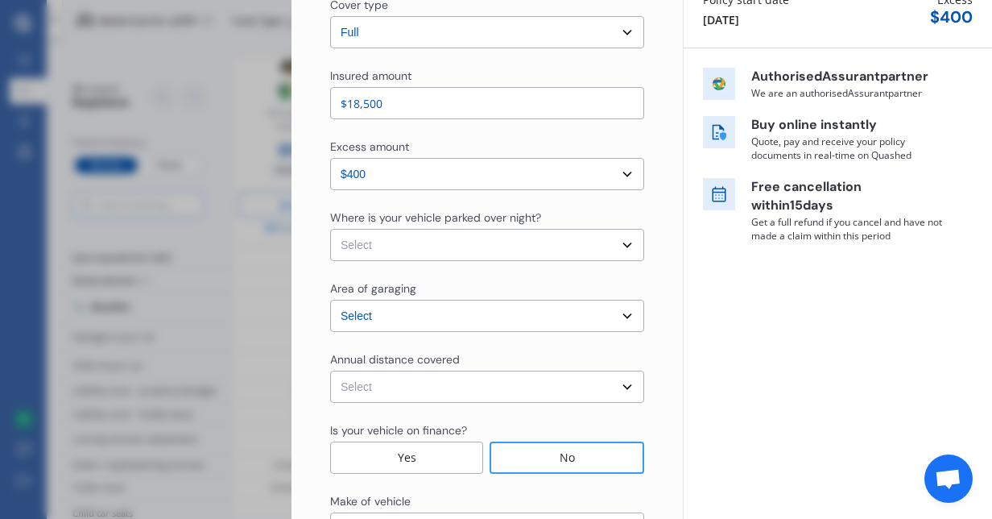
scroll to position [212, 0]
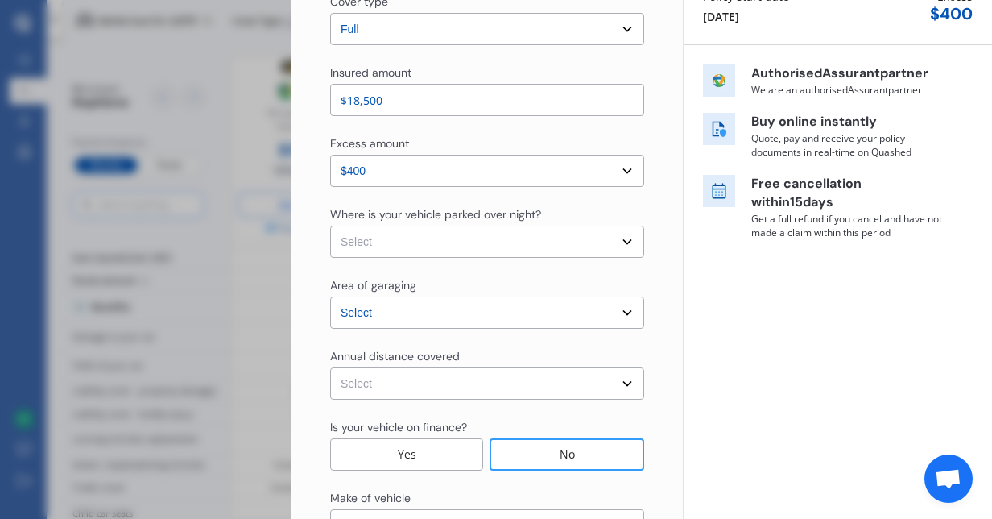
click at [543, 246] on select "Select In a garage On own property On street or road" at bounding box center [487, 241] width 314 height 32
select select "In a garage"
click at [330, 225] on select "Select In a garage On own property On street or road" at bounding box center [487, 241] width 314 height 32
click at [502, 378] on select "Select Low (less than 15,000km per year) Average (15,000-30,000km per year) Hig…" at bounding box center [487, 383] width 314 height 32
select select "20000"
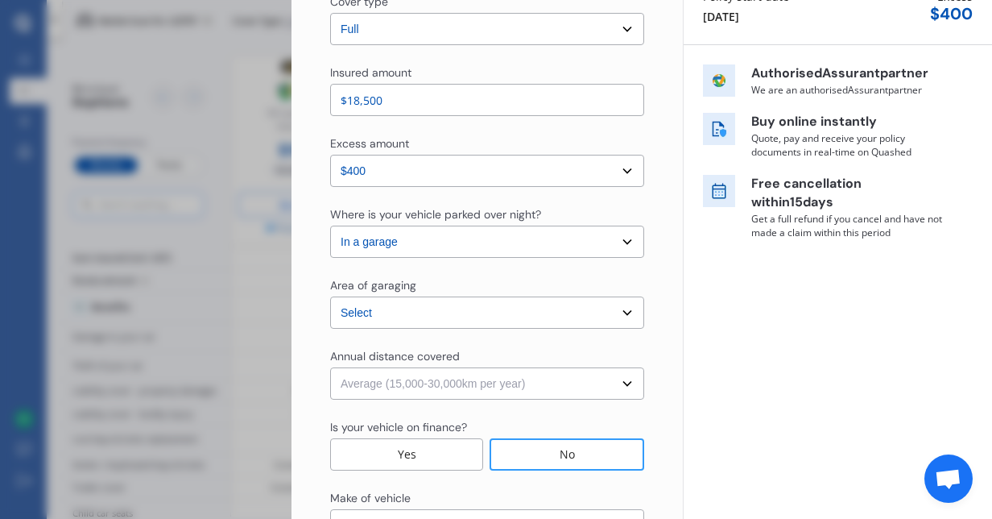
click at [330, 367] on select "Select Low (less than 15,000km per year) Average (15,000-30,000km per year) Hig…" at bounding box center [487, 383] width 314 height 32
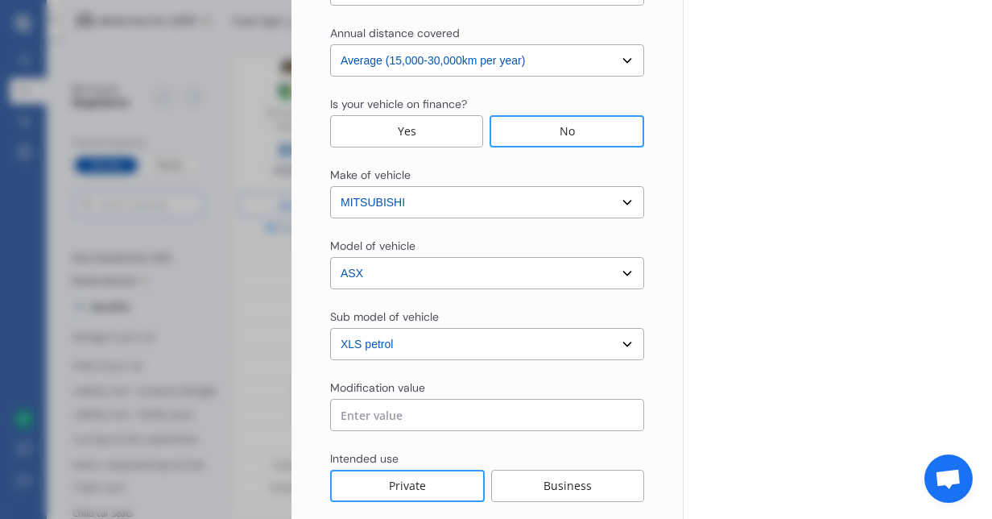
scroll to position [634, 0]
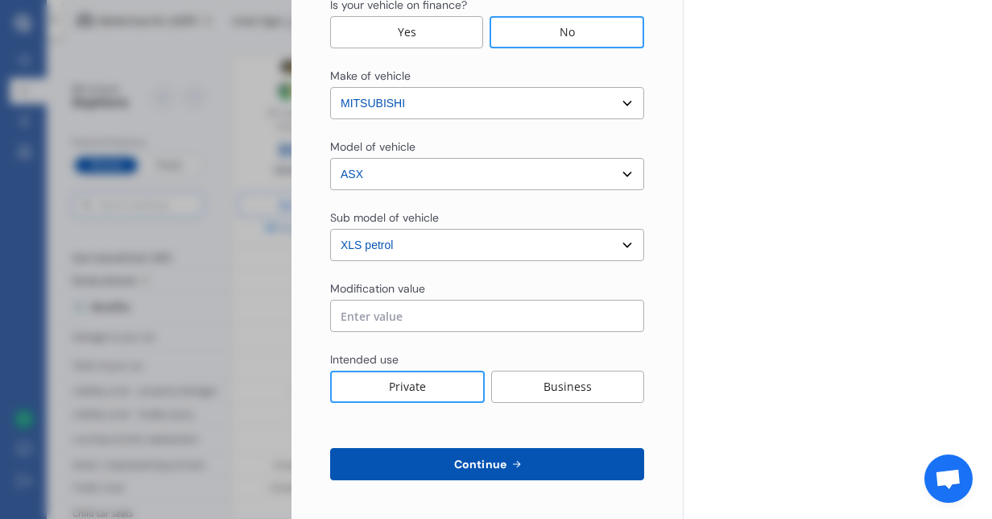
click at [517, 467] on icon at bounding box center [517, 463] width 14 height 13
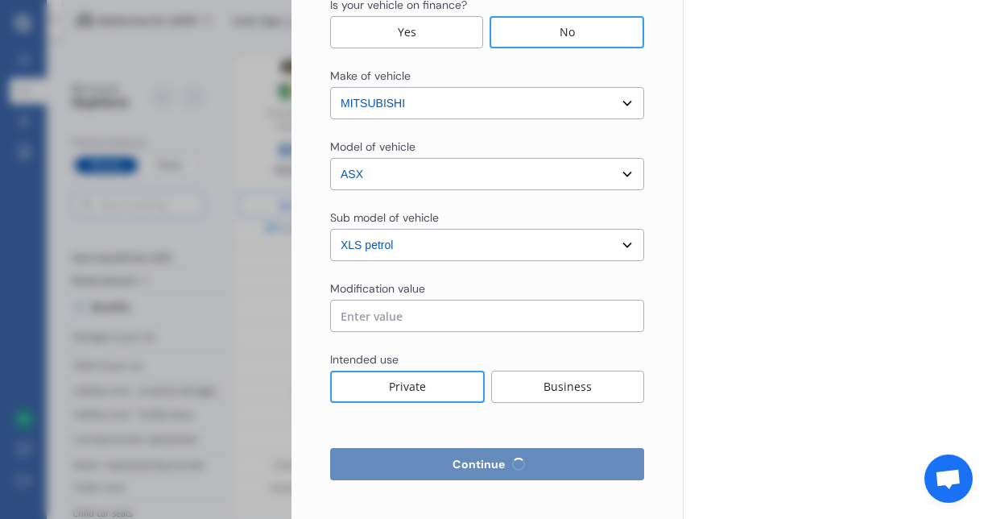
select select "Miss"
select select "30"
select select "05"
select select "1988"
select select "full"
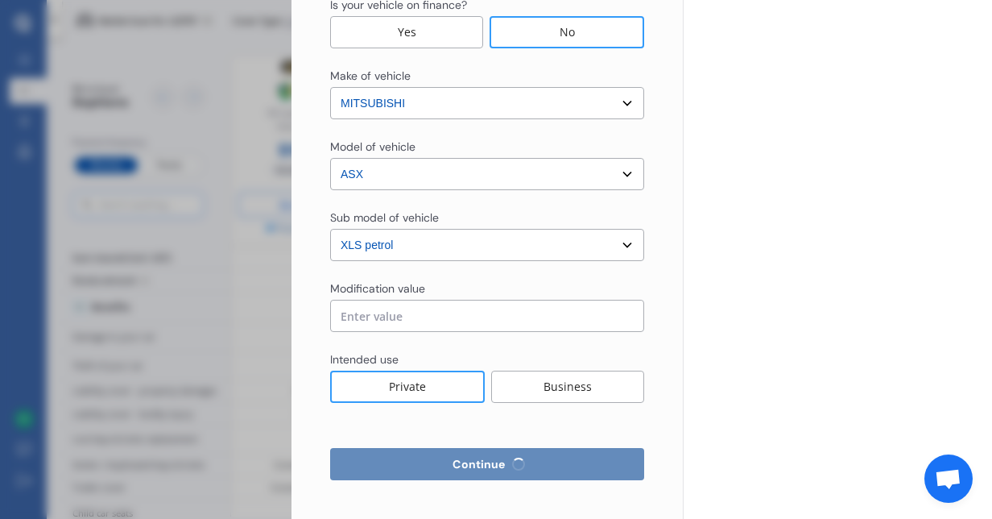
select select "more than 4 years"
select select "[GEOGRAPHIC_DATA]"
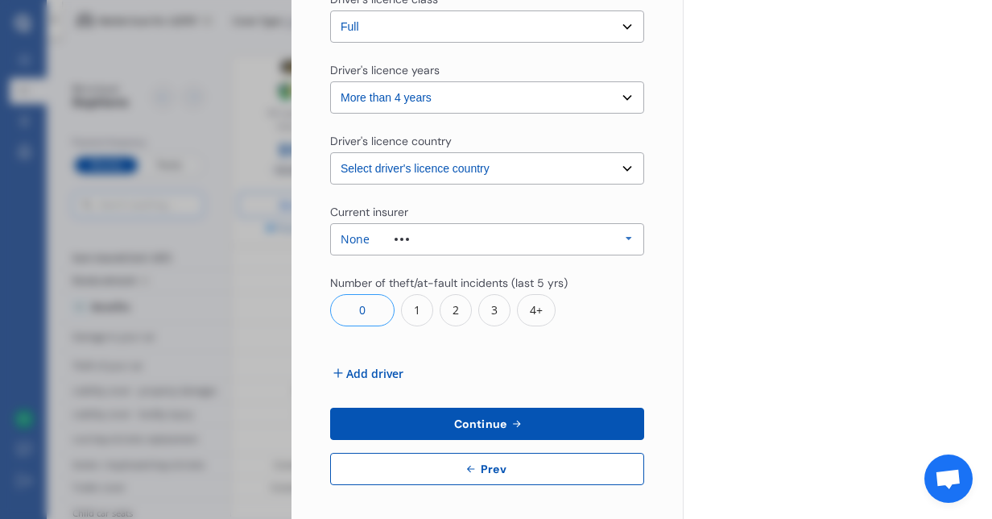
scroll to position [589, 0]
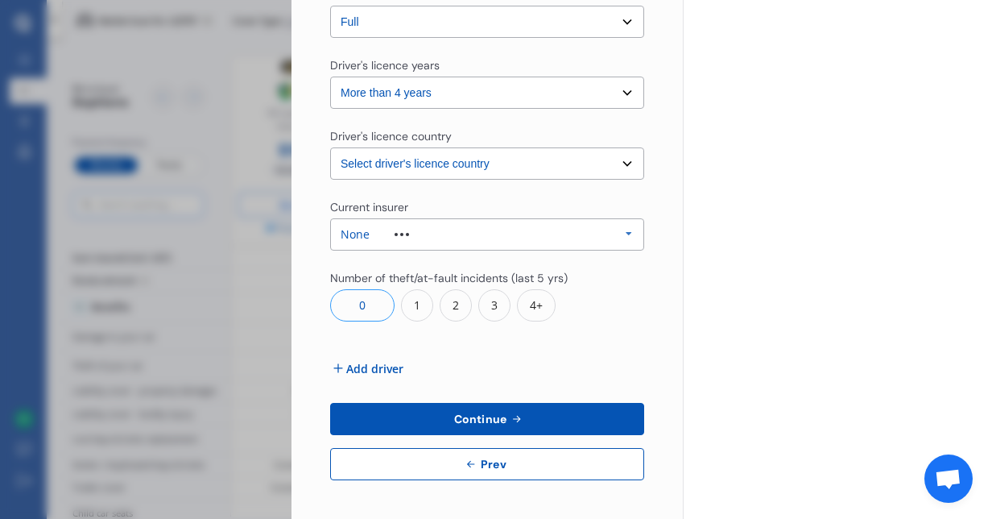
click at [587, 221] on div "None Allianz AAI AMI IAG - NZI/State Lumley Vero Unknown Other Insurer None Pro…" at bounding box center [487, 234] width 314 height 32
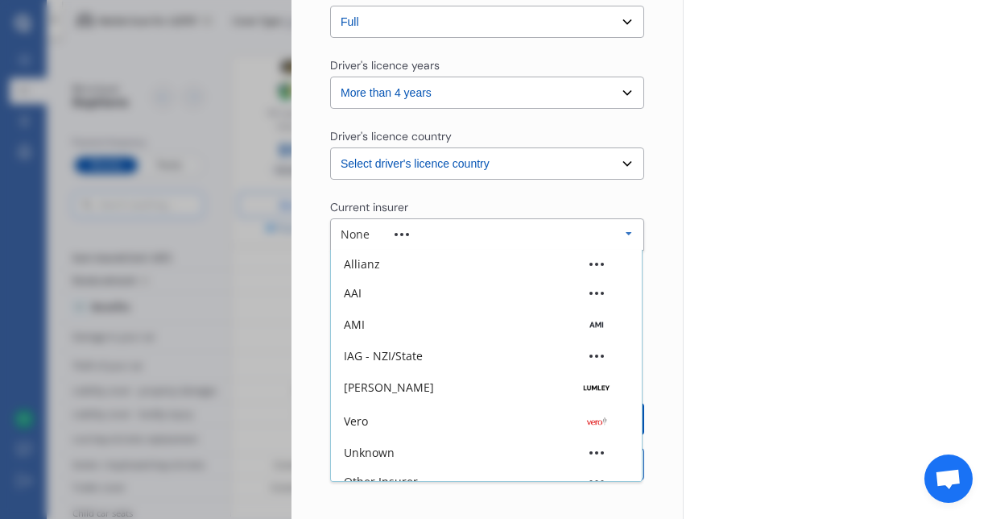
scroll to position [44, 0]
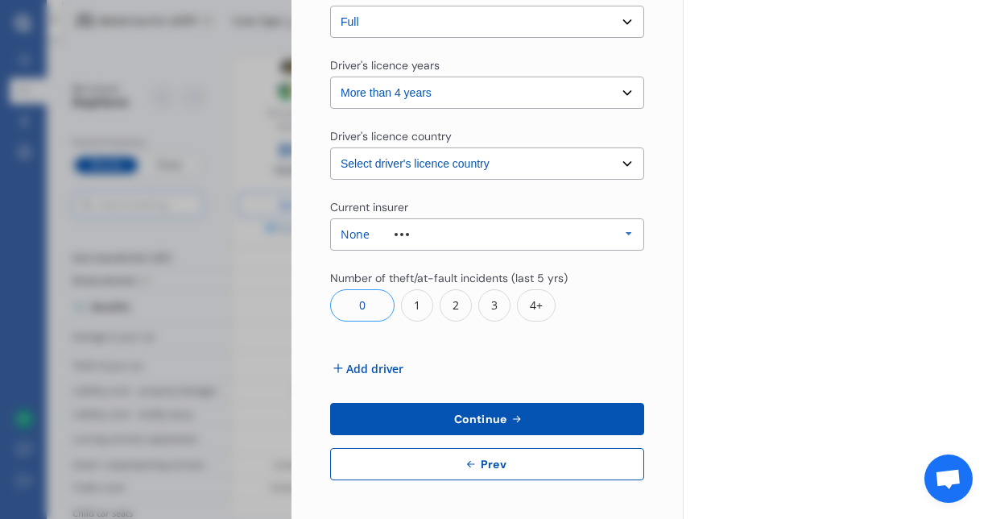
click at [158, 237] on div "Disconnect Connected Minimise Yearly Monthly $109.70 / mo Step # 2 Drivers Titl…" at bounding box center [496, 259] width 992 height 519
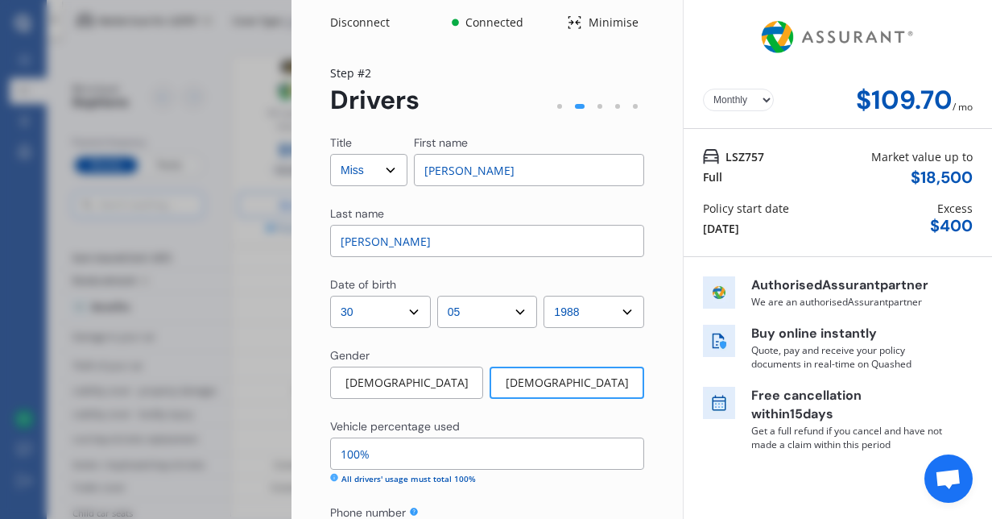
click at [349, 20] on div "Disconnect" at bounding box center [368, 22] width 77 height 16
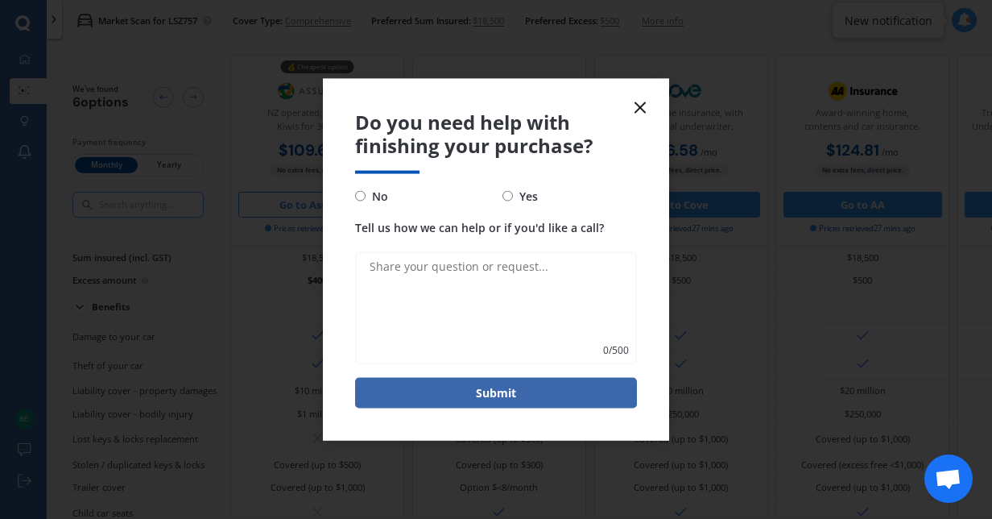
click at [638, 107] on icon at bounding box center [639, 107] width 19 height 19
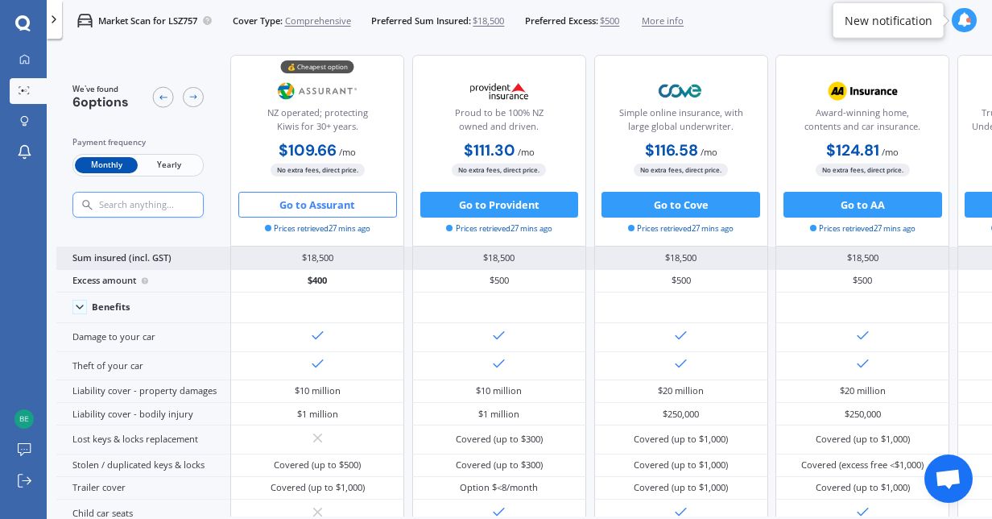
click at [150, 261] on div "Sum insured (incl. GST)" at bounding box center [143, 257] width 174 height 23
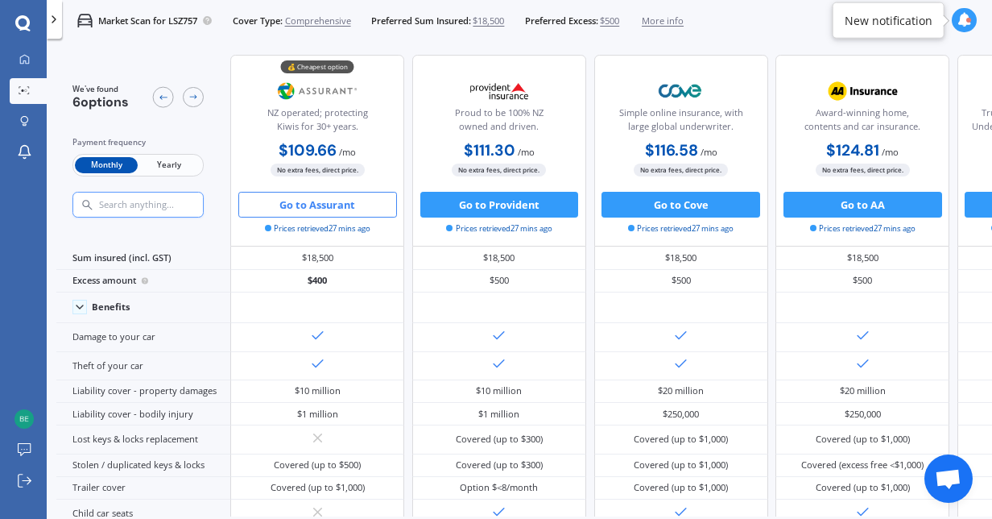
click at [498, 16] on span "$18,500" at bounding box center [488, 20] width 31 height 13
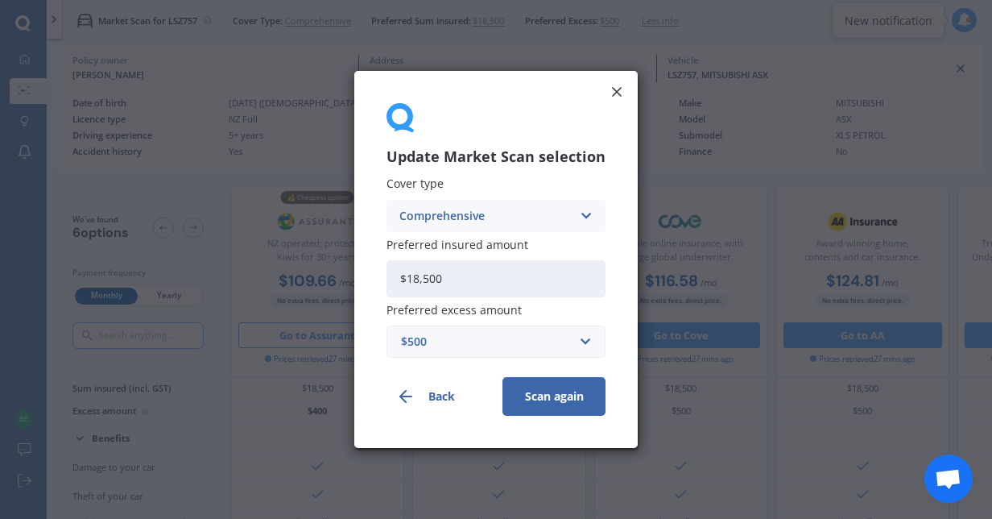
click at [411, 275] on input "$18,500" at bounding box center [496, 278] width 219 height 37
type input "$16,500"
click at [568, 399] on button "Scan again" at bounding box center [553, 396] width 103 height 39
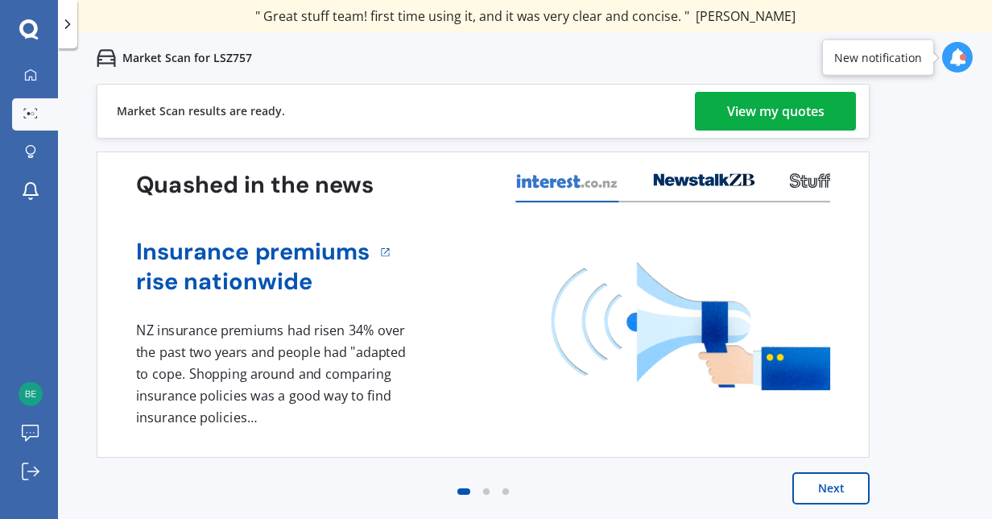
click at [779, 111] on div "View my quotes" at bounding box center [775, 111] width 97 height 39
